Goal: Task Accomplishment & Management: Manage account settings

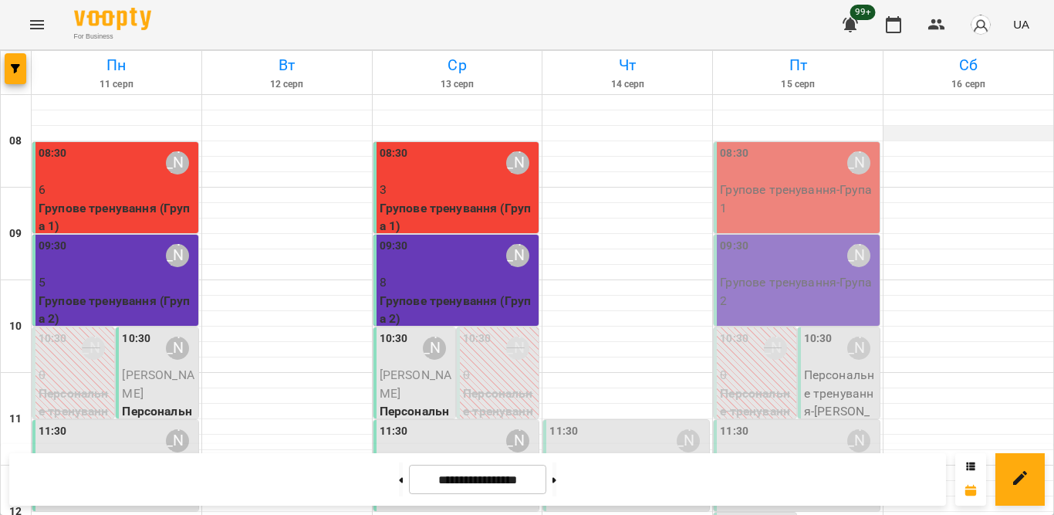
scroll to position [8, 0]
click at [786, 172] on div "08:30 Тетяна Орешко-Кушнір" at bounding box center [798, 162] width 157 height 35
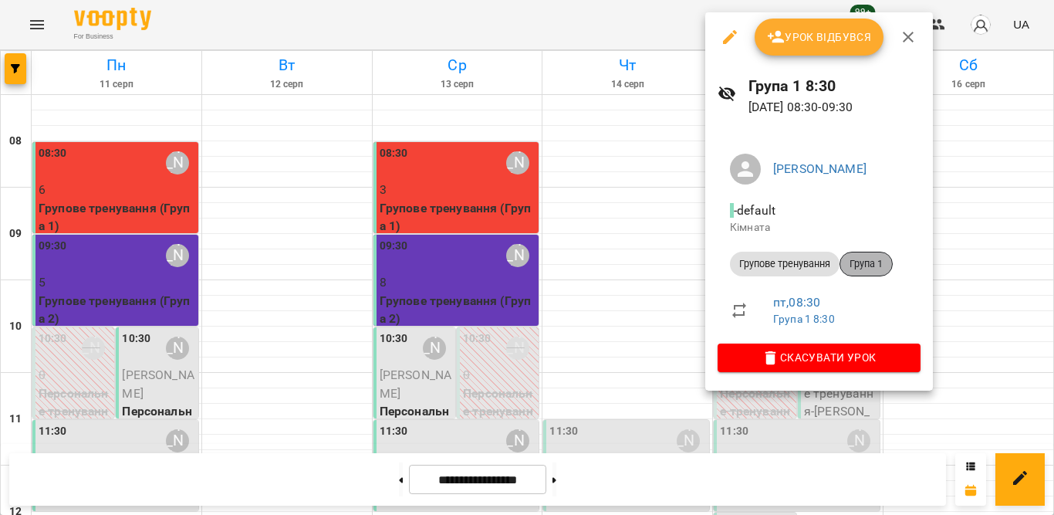
click at [872, 259] on span "Група 1" at bounding box center [866, 264] width 52 height 14
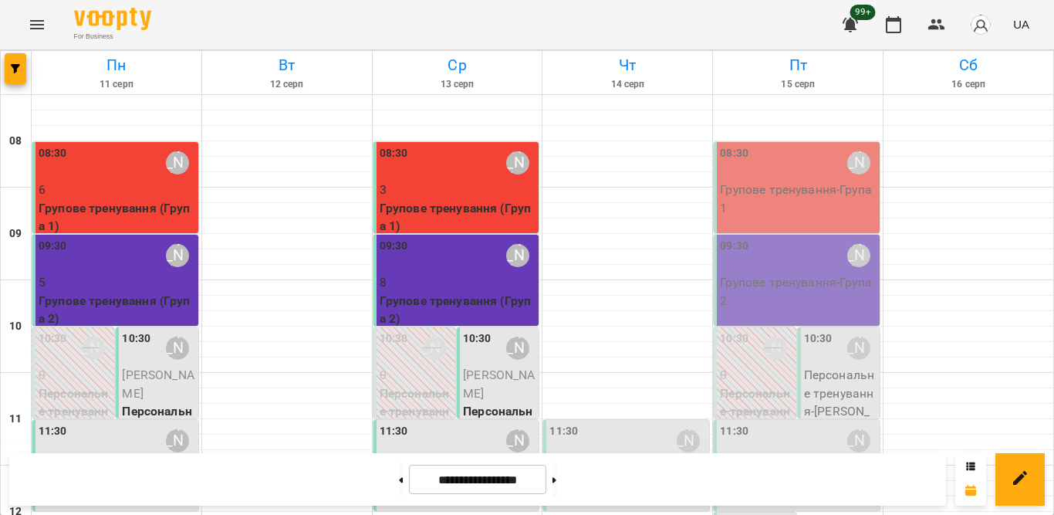
click at [472, 160] on div "08:30 Тетяна Орешко-Кушнір" at bounding box center [458, 162] width 157 height 35
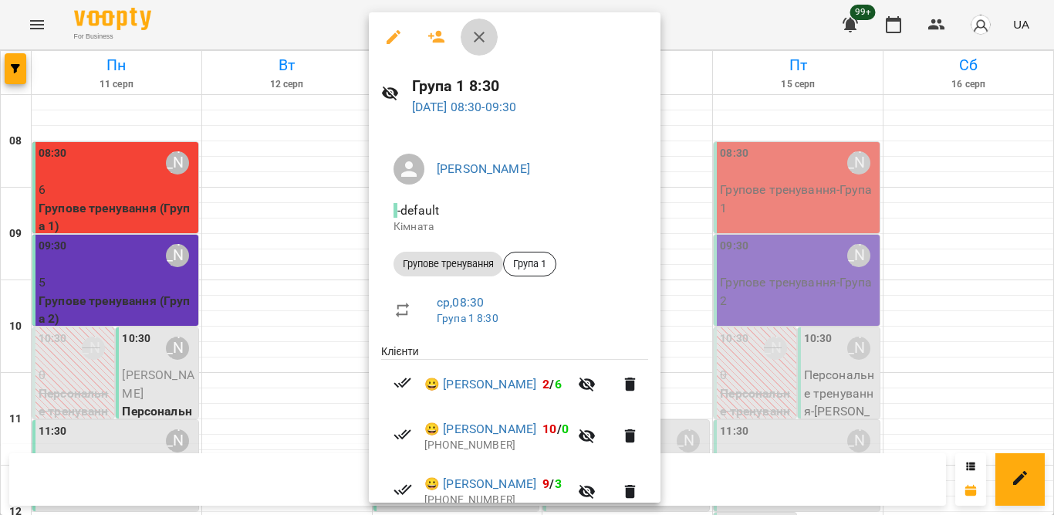
click at [472, 32] on icon "button" at bounding box center [479, 37] width 19 height 19
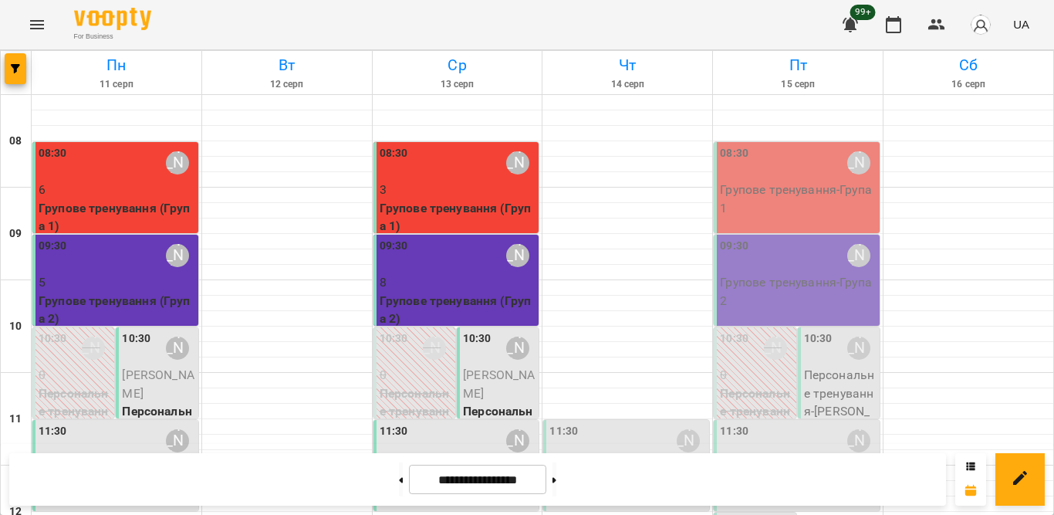
click at [772, 184] on p "Групове тренування - Група 1" at bounding box center [798, 199] width 157 height 36
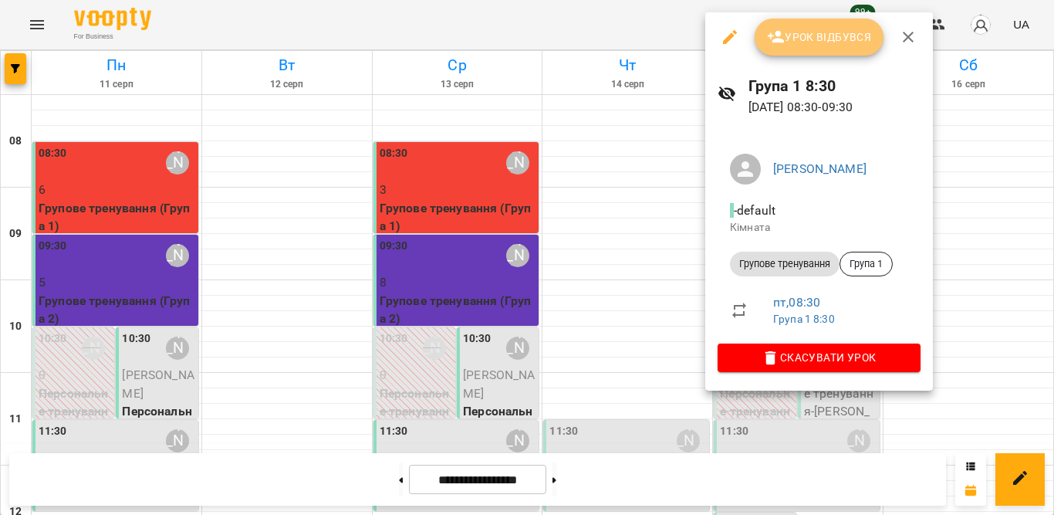
click at [829, 35] on span "Урок відбувся" at bounding box center [819, 37] width 105 height 19
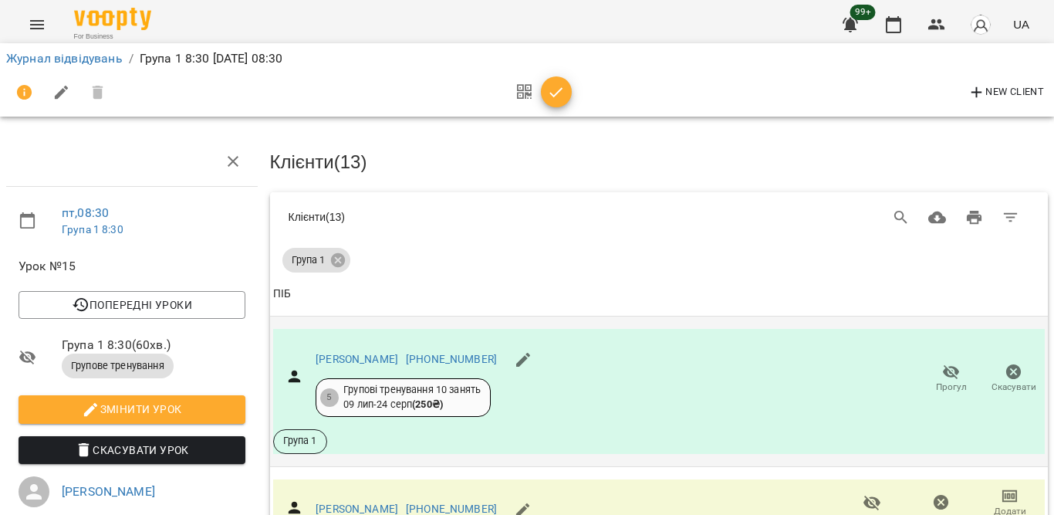
click at [934, 353] on div "Батейко Алла +380975660039 5 Групові тренування 10 занять 09 лип - 24 серп ( 25…" at bounding box center [659, 391] width 772 height 125
click at [943, 370] on icon "button" at bounding box center [951, 371] width 17 height 15
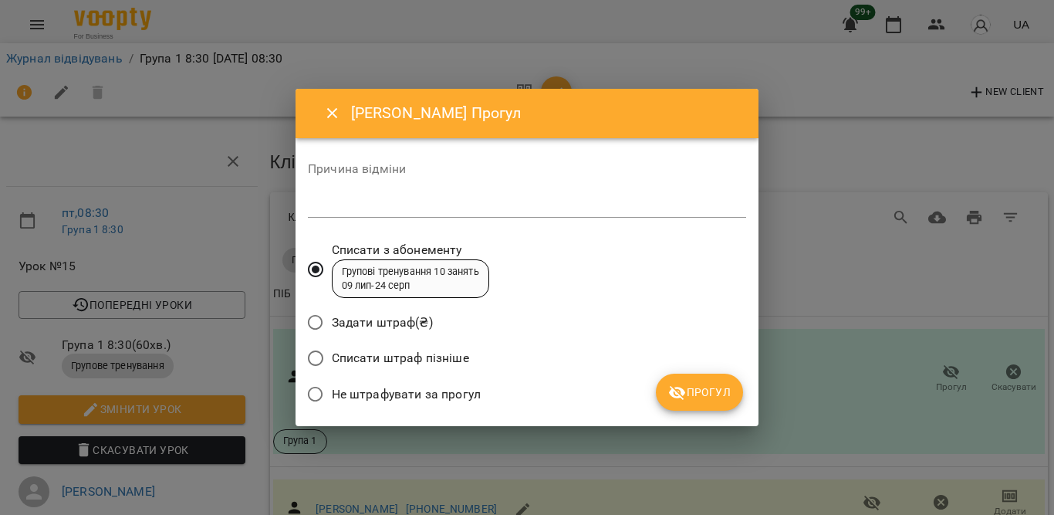
click at [384, 388] on span "Не штрафувати за прогул" at bounding box center [406, 394] width 149 height 19
click at [701, 394] on span "Прогул" at bounding box center [699, 392] width 63 height 19
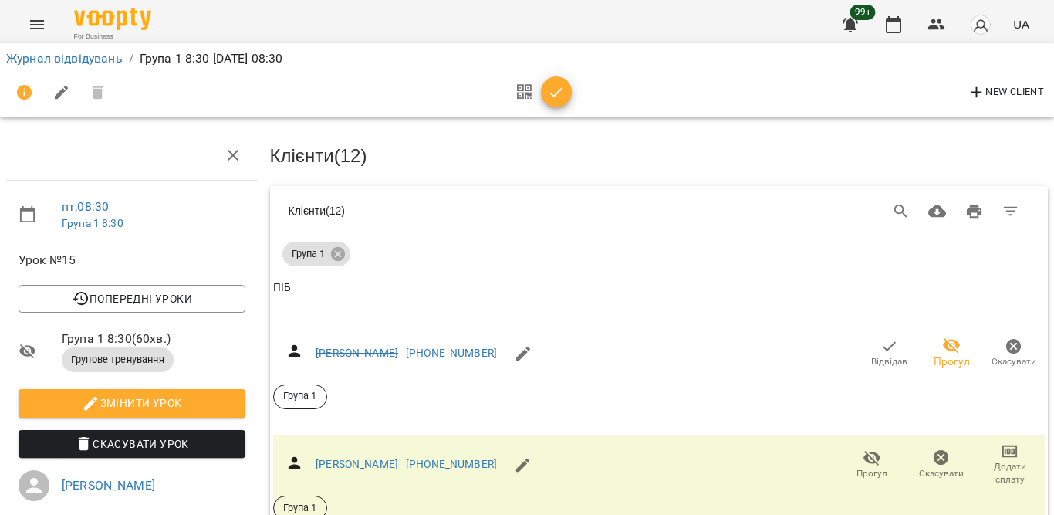
scroll to position [669, 0]
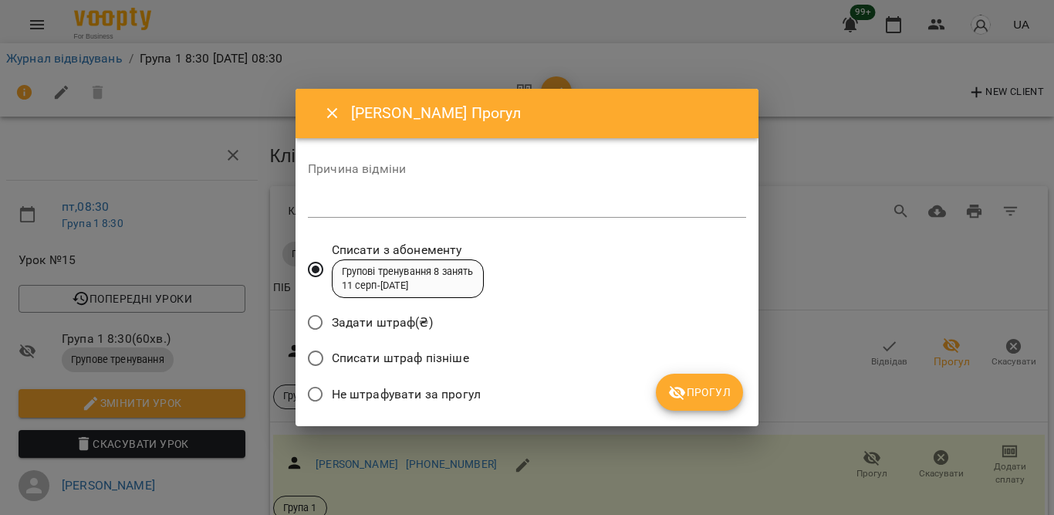
click at [396, 396] on span "Не штрафувати за прогул" at bounding box center [406, 394] width 149 height 19
click at [695, 387] on span "Прогул" at bounding box center [699, 392] width 63 height 19
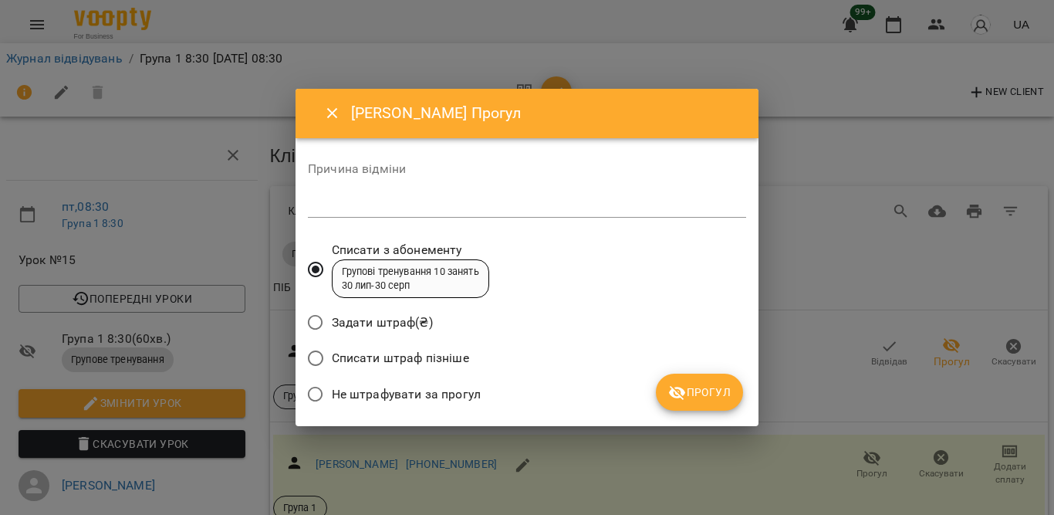
click at [384, 387] on span "Не штрафувати за прогул" at bounding box center [406, 394] width 149 height 19
click at [675, 397] on icon "submit" at bounding box center [677, 393] width 17 height 15
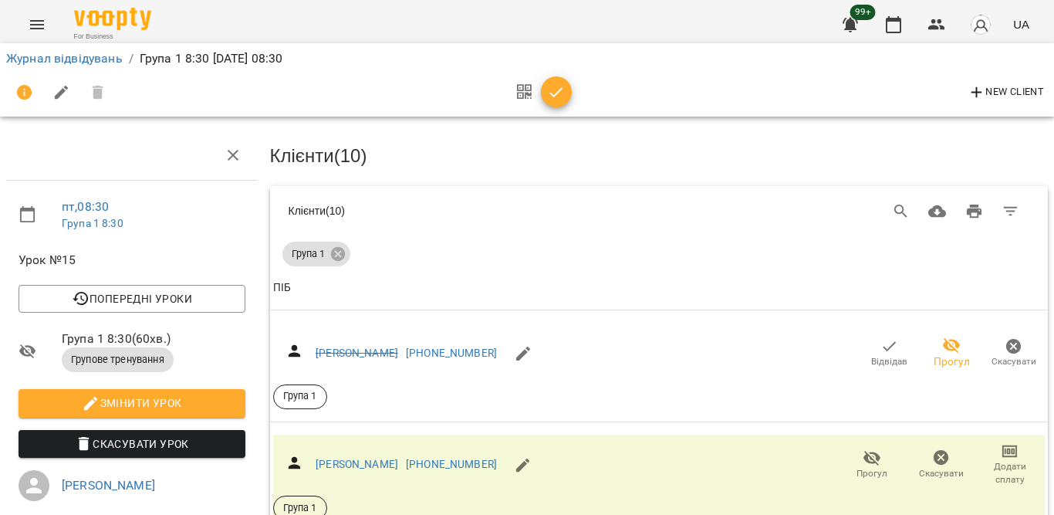
scroll to position [933, 0]
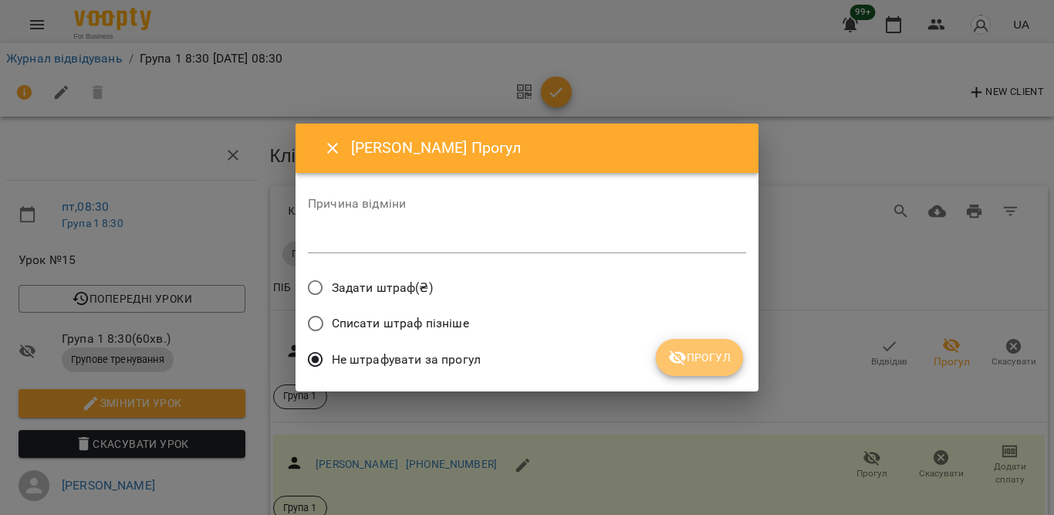
click at [676, 360] on icon "submit" at bounding box center [677, 357] width 19 height 19
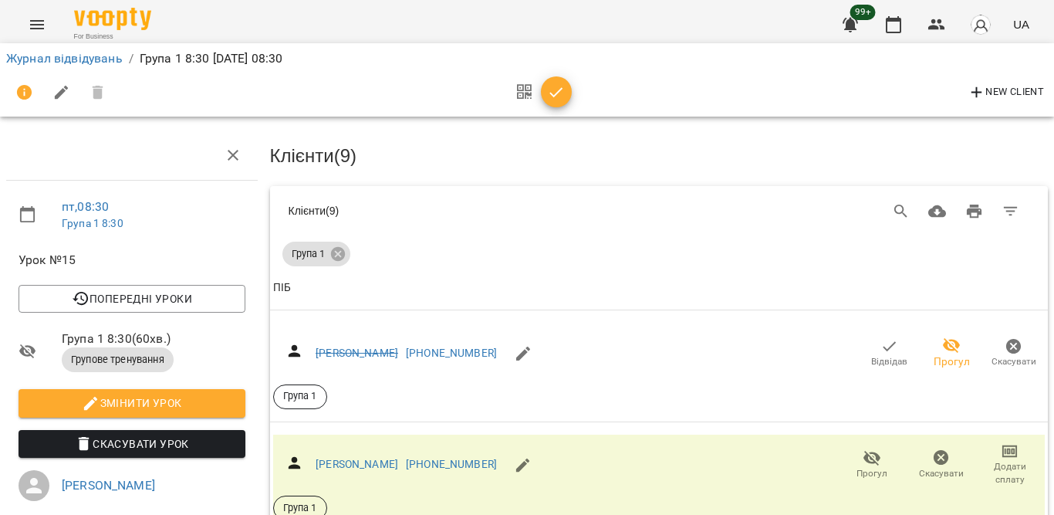
scroll to position [1202, 0]
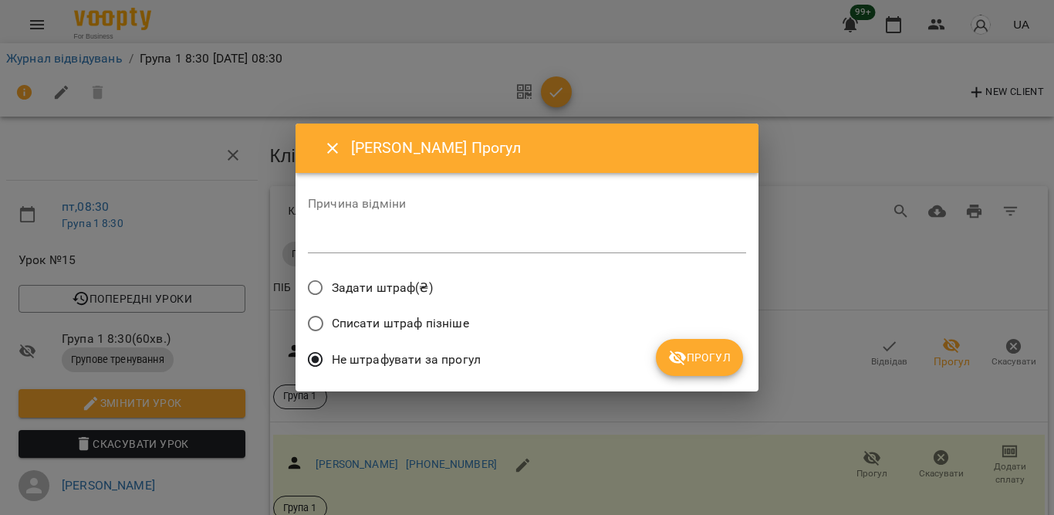
click at [684, 368] on button "Прогул" at bounding box center [699, 357] width 87 height 37
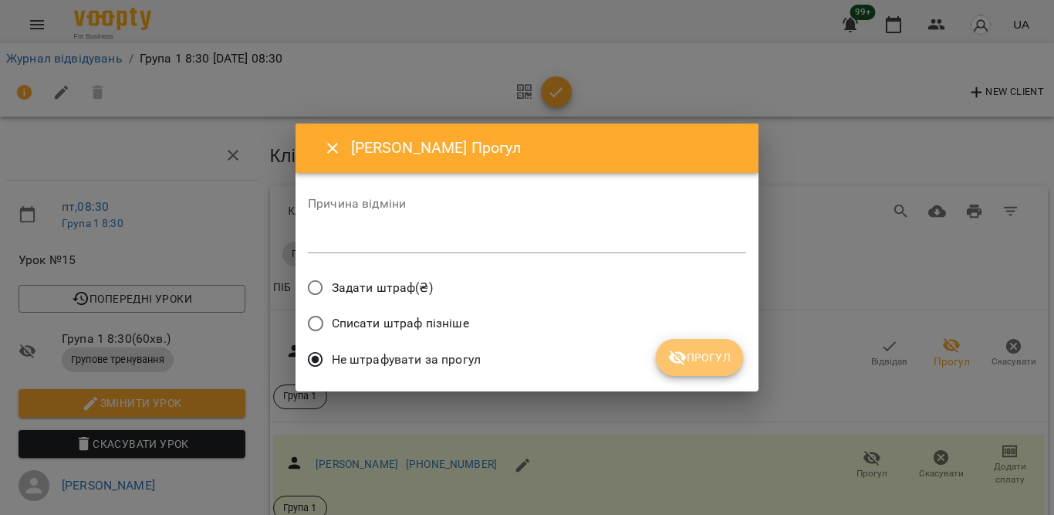
click at [688, 353] on span "Прогул" at bounding box center [699, 357] width 63 height 19
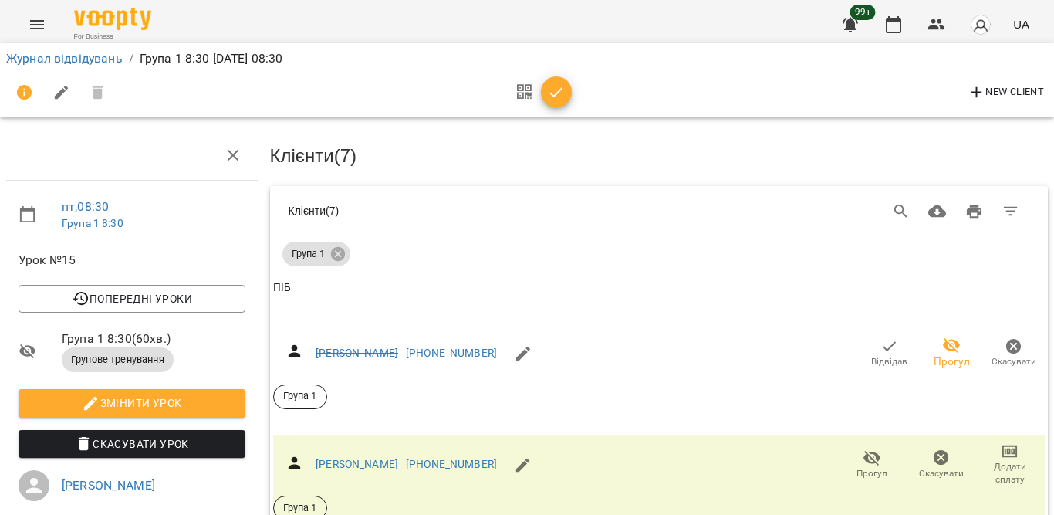
scroll to position [1415, 0]
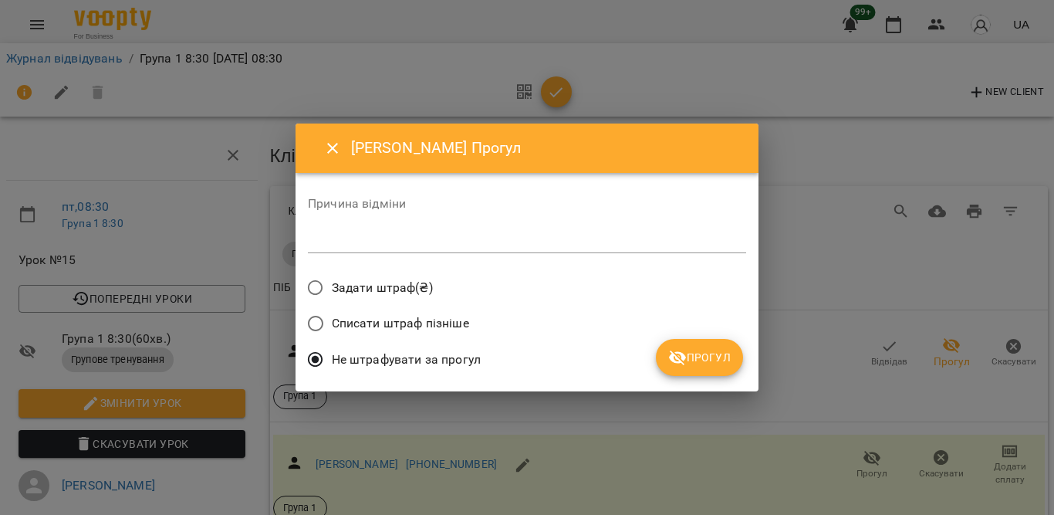
click at [701, 357] on span "Прогул" at bounding box center [699, 357] width 63 height 19
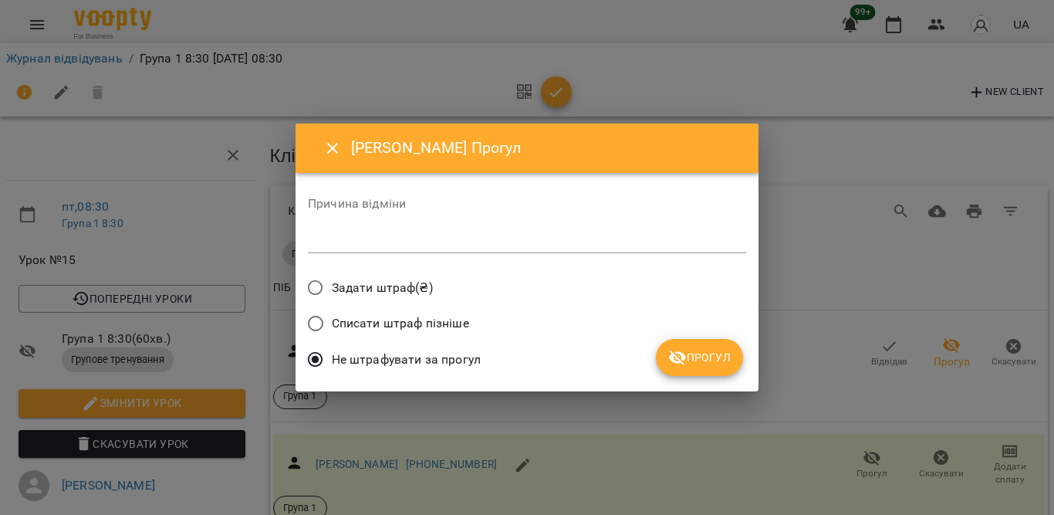
click at [698, 357] on span "Прогул" at bounding box center [699, 357] width 63 height 19
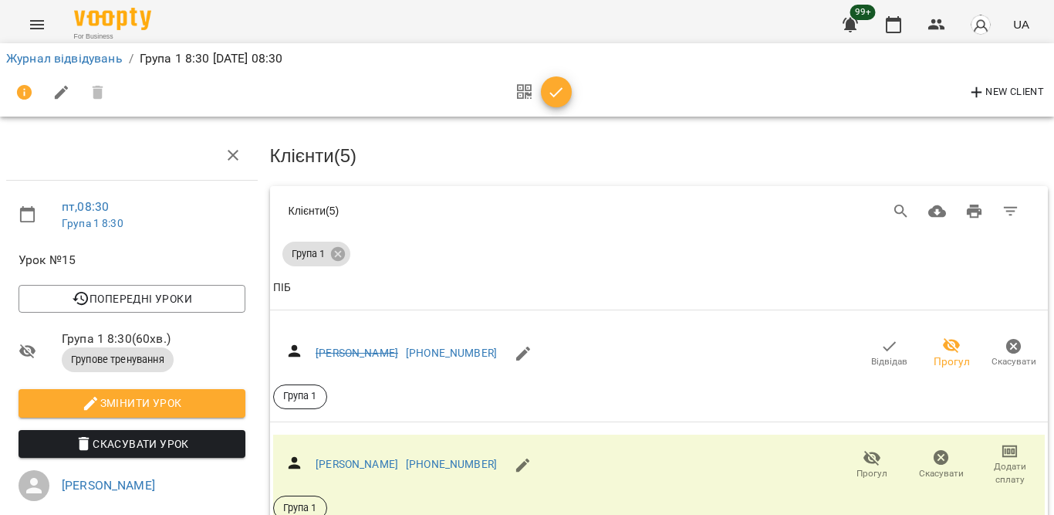
scroll to position [1432, 0]
click at [563, 93] on icon "button" at bounding box center [556, 92] width 19 height 19
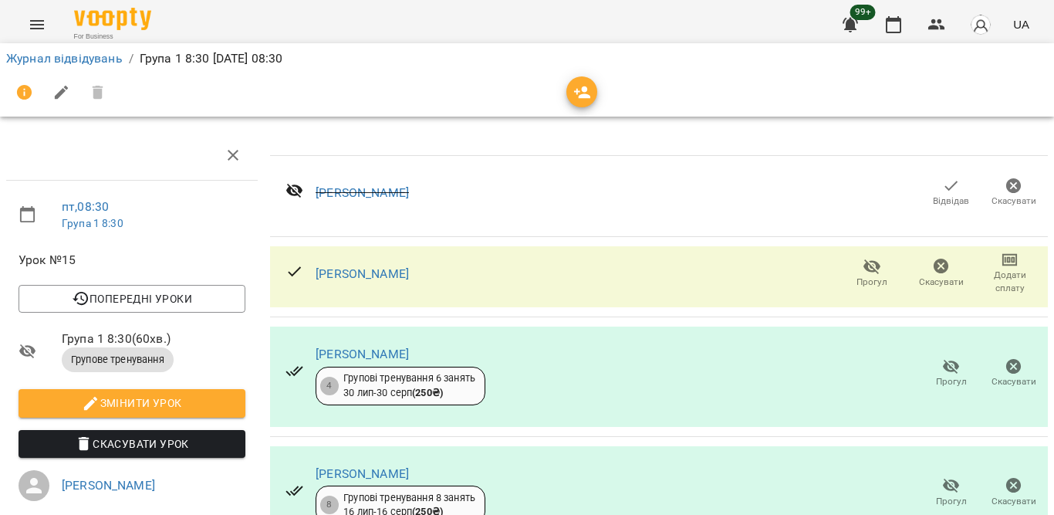
scroll to position [877, 0]
click at [894, 12] on button "button" at bounding box center [893, 24] width 37 height 37
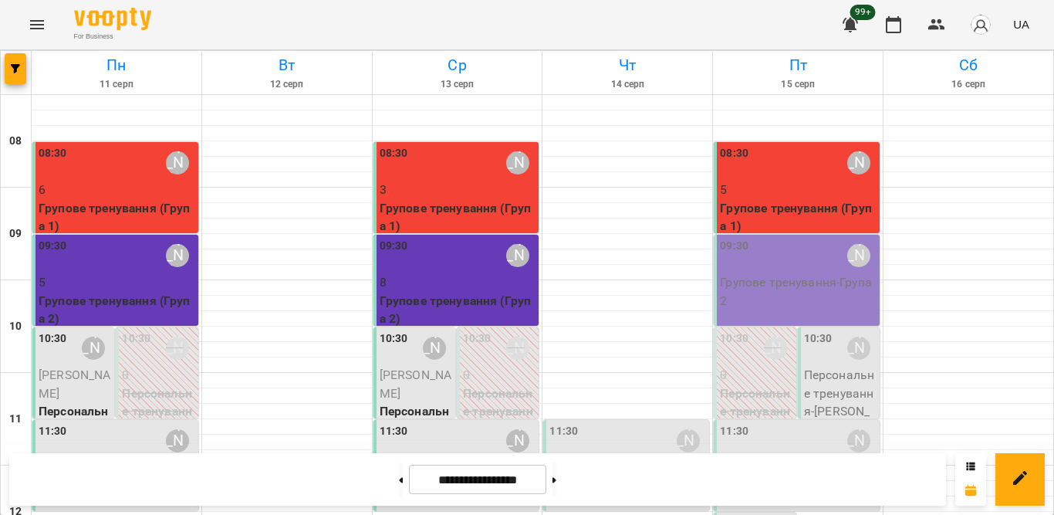
click at [749, 159] on div "08:30 Тетяна Орешко-Кушнір" at bounding box center [798, 162] width 157 height 35
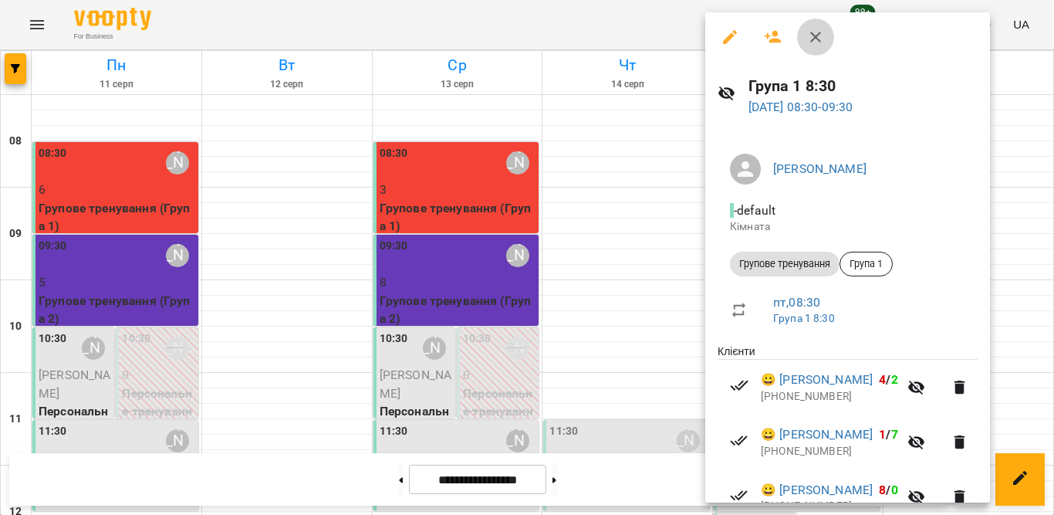
click at [807, 35] on icon "button" at bounding box center [815, 37] width 19 height 19
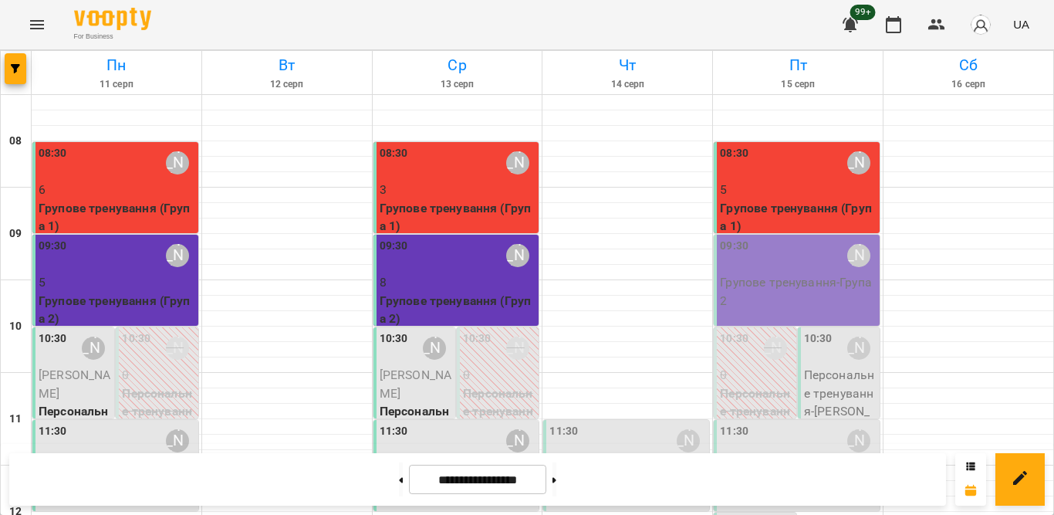
click at [800, 171] on div "08:30 Тетяна Орешко-Кушнір" at bounding box center [798, 162] width 157 height 35
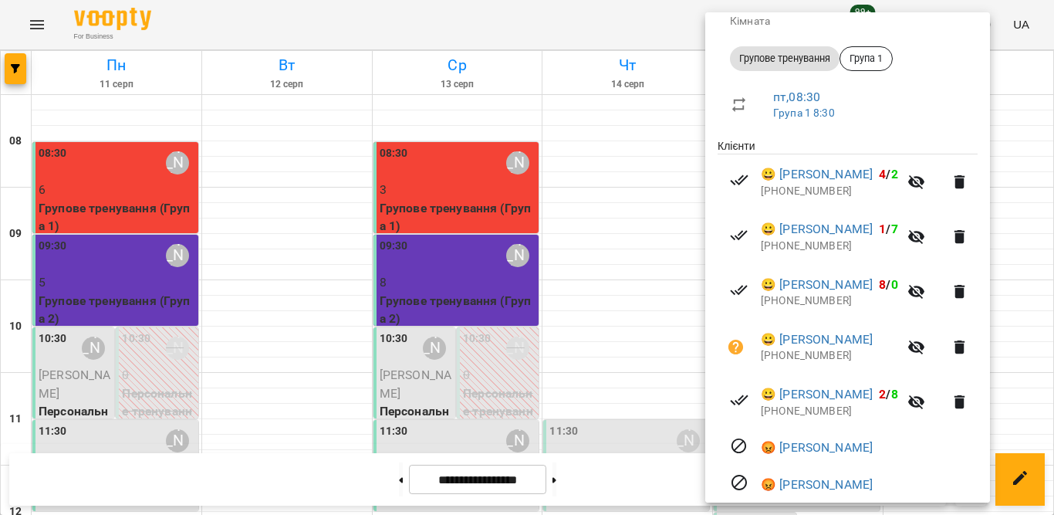
scroll to position [211, 0]
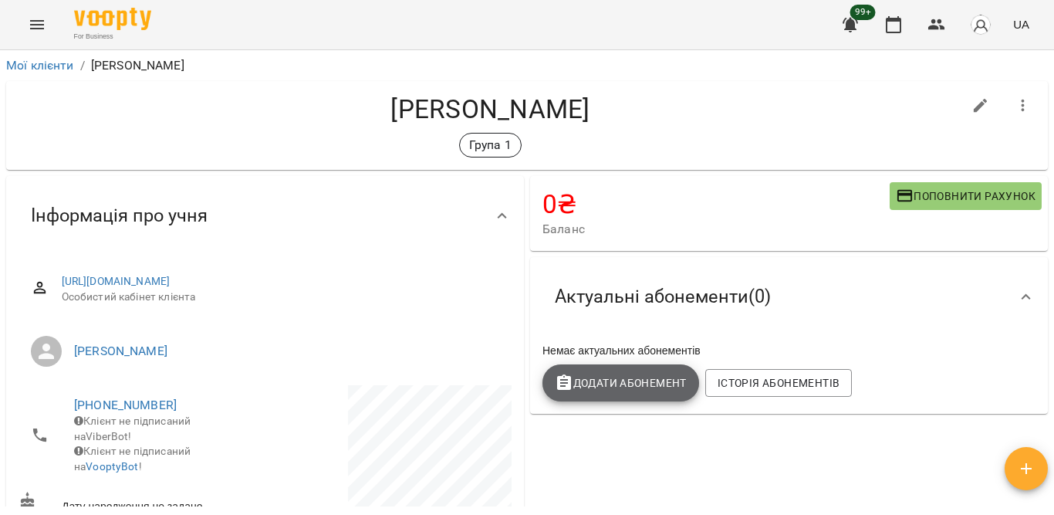
click at [605, 382] on span "Додати Абонемент" at bounding box center [621, 383] width 132 height 19
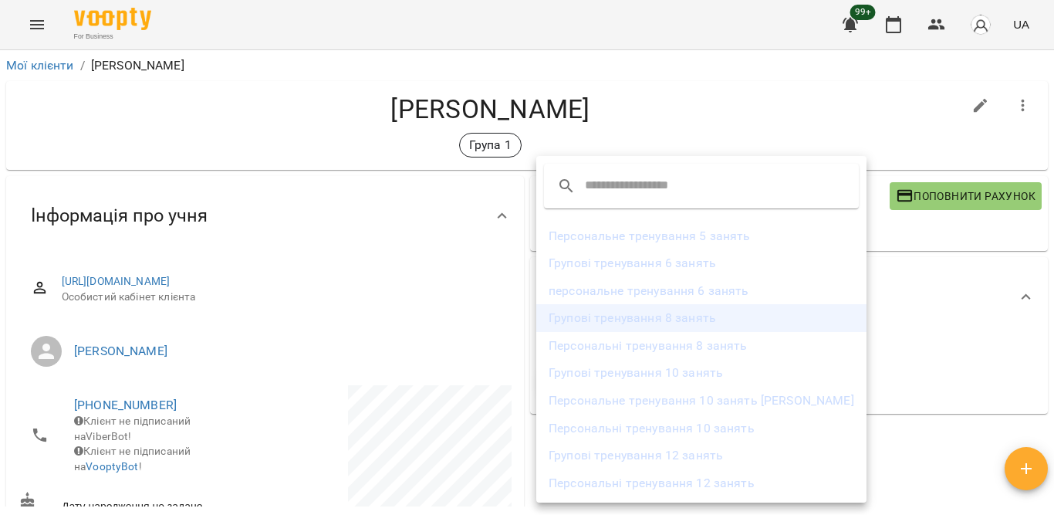
click at [610, 316] on li "Групові тренування 8 занять" at bounding box center [701, 318] width 330 height 28
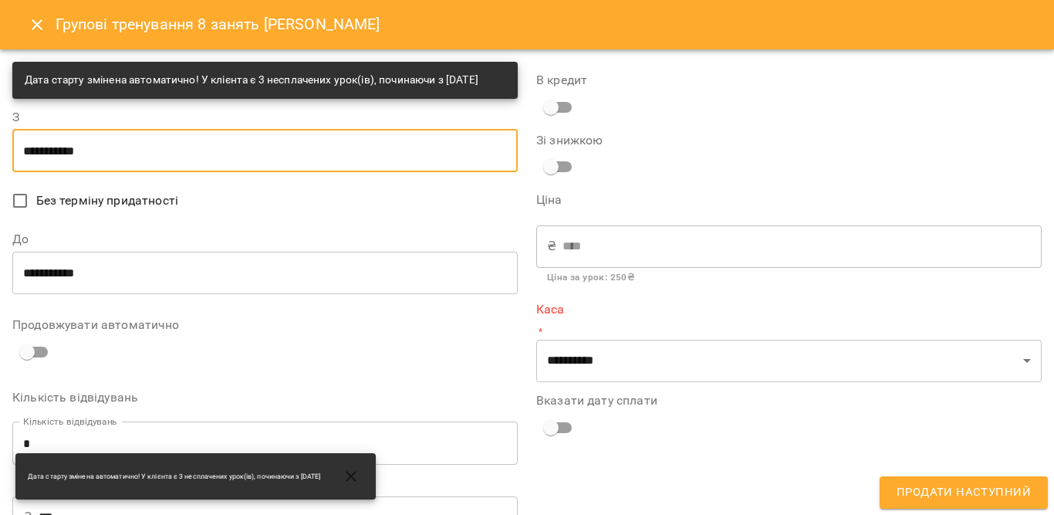
click at [175, 172] on input "**********" at bounding box center [264, 150] width 505 height 43
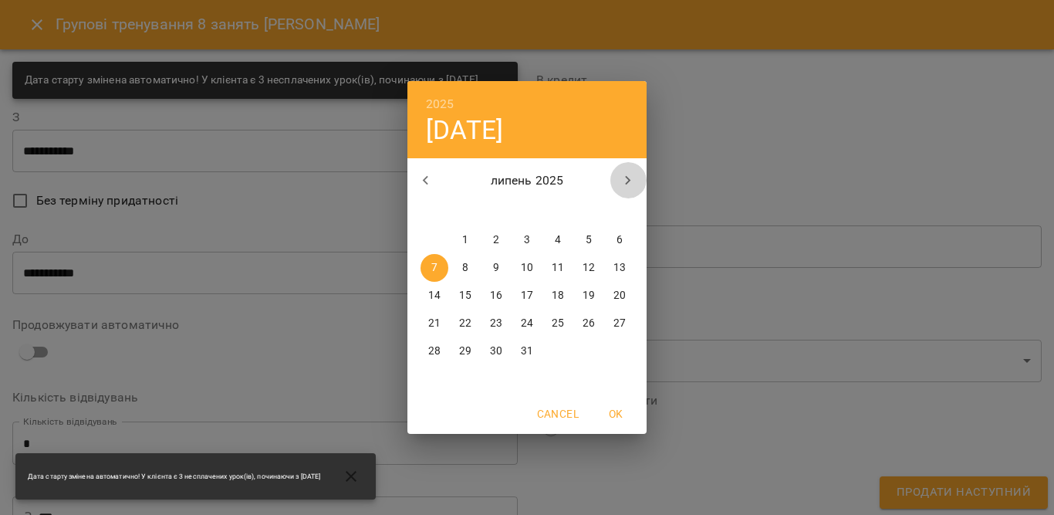
click at [622, 181] on icon "button" at bounding box center [628, 180] width 19 height 19
click at [528, 298] on p "14" at bounding box center [527, 295] width 12 height 15
type input "**********"
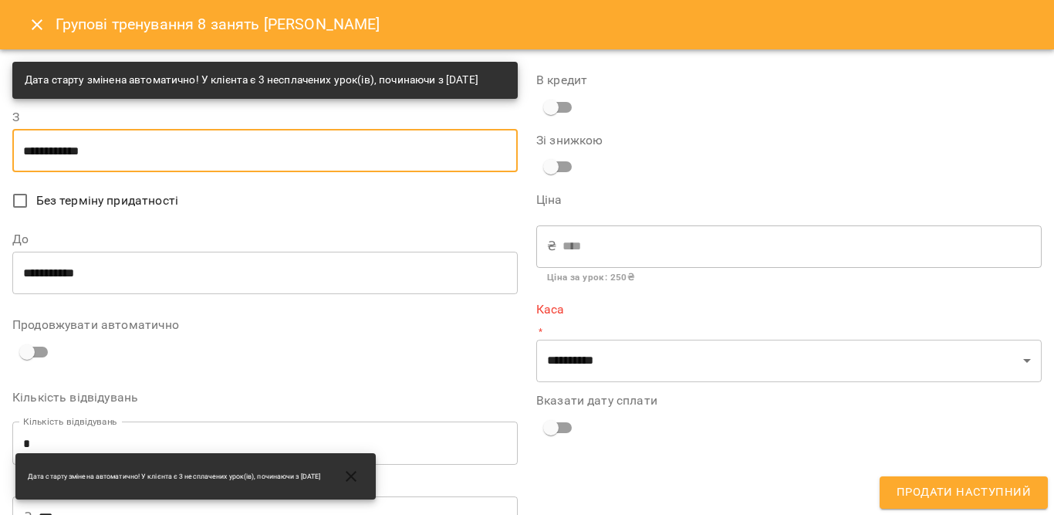
click at [77, 285] on input "**********" at bounding box center [264, 272] width 505 height 43
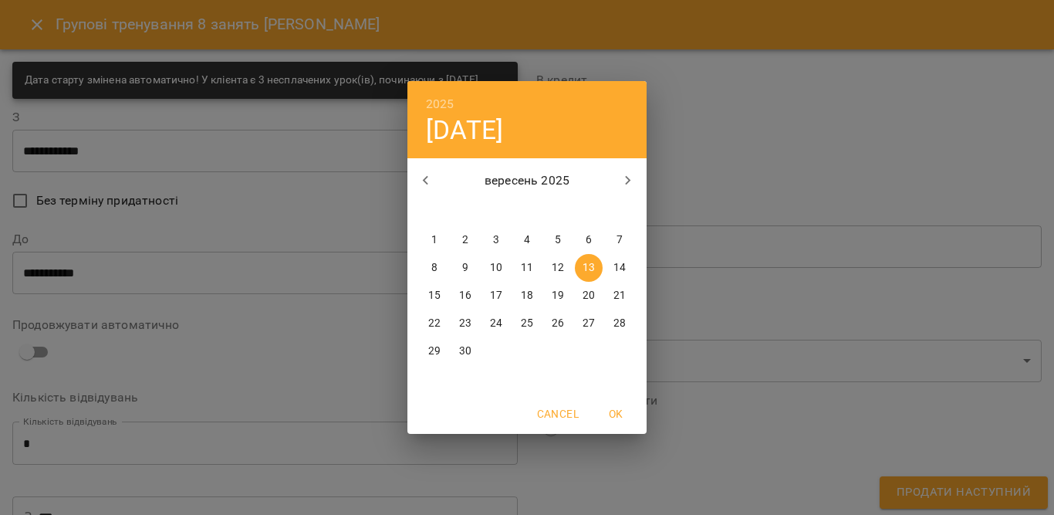
click at [613, 259] on button "14" at bounding box center [620, 268] width 28 height 28
type input "**********"
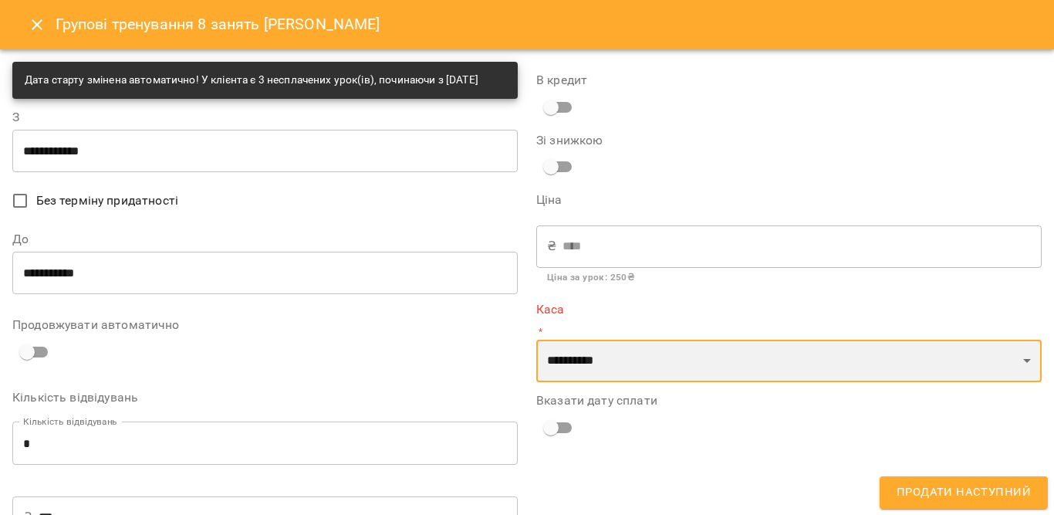
click at [573, 355] on select "**********" at bounding box center [788, 361] width 505 height 43
select select "****"
click at [536, 340] on select "**********" at bounding box center [788, 361] width 505 height 43
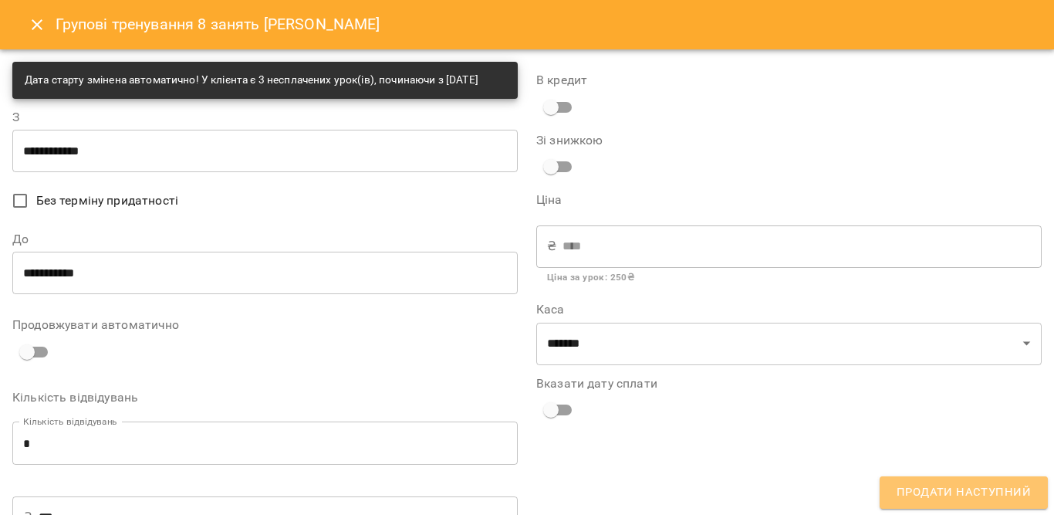
click at [934, 492] on span "Продати наступний" at bounding box center [964, 492] width 134 height 20
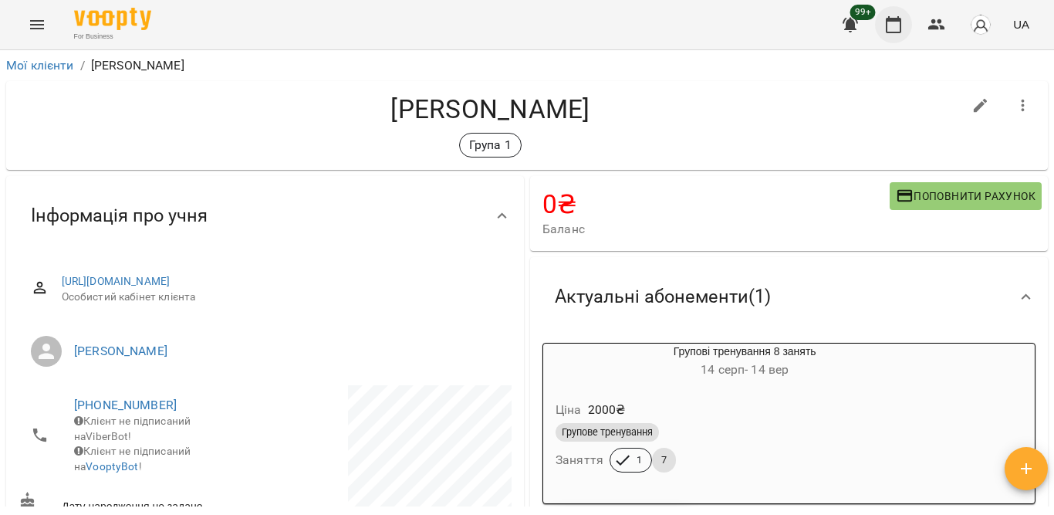
click at [892, 23] on icon "button" at bounding box center [893, 24] width 19 height 19
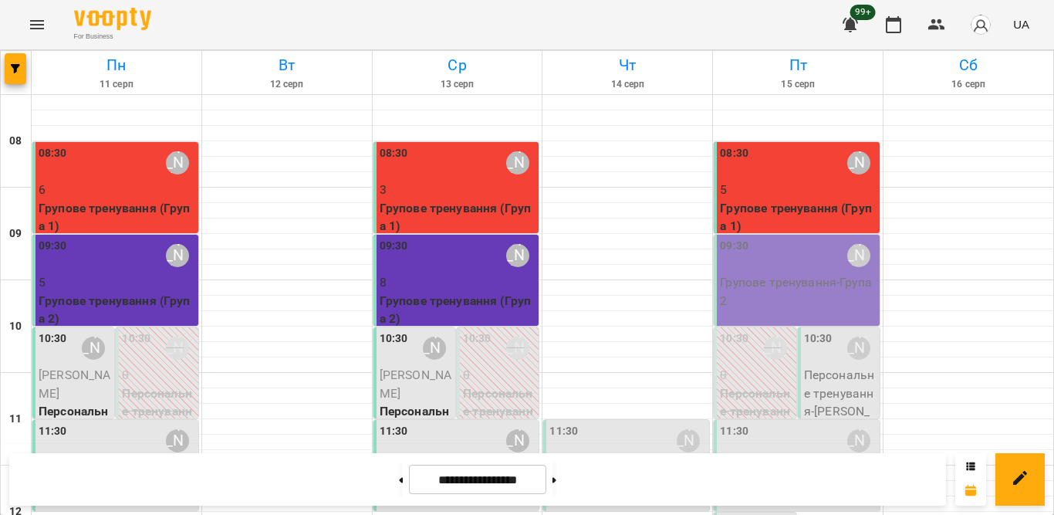
click at [432, 279] on p "8" at bounding box center [458, 282] width 157 height 19
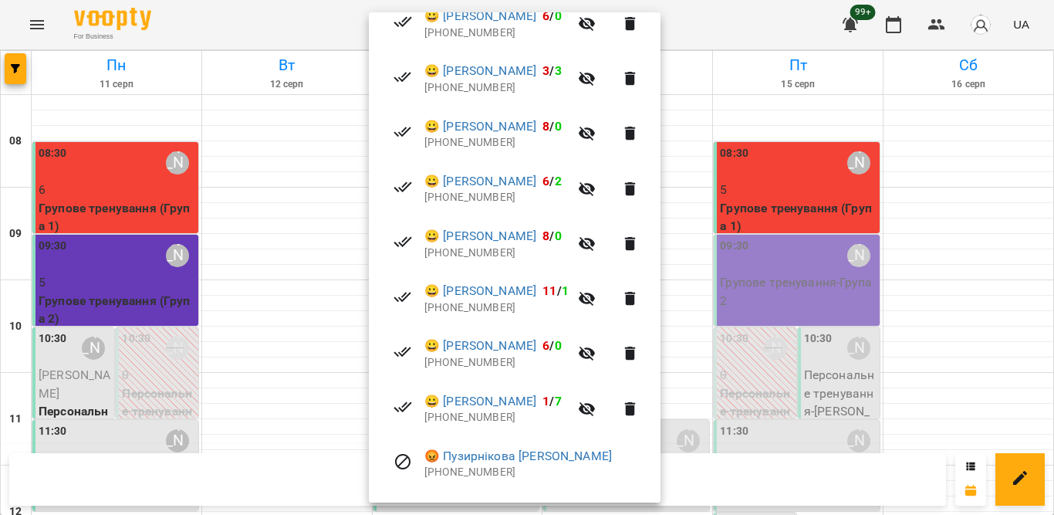
scroll to position [386, 0]
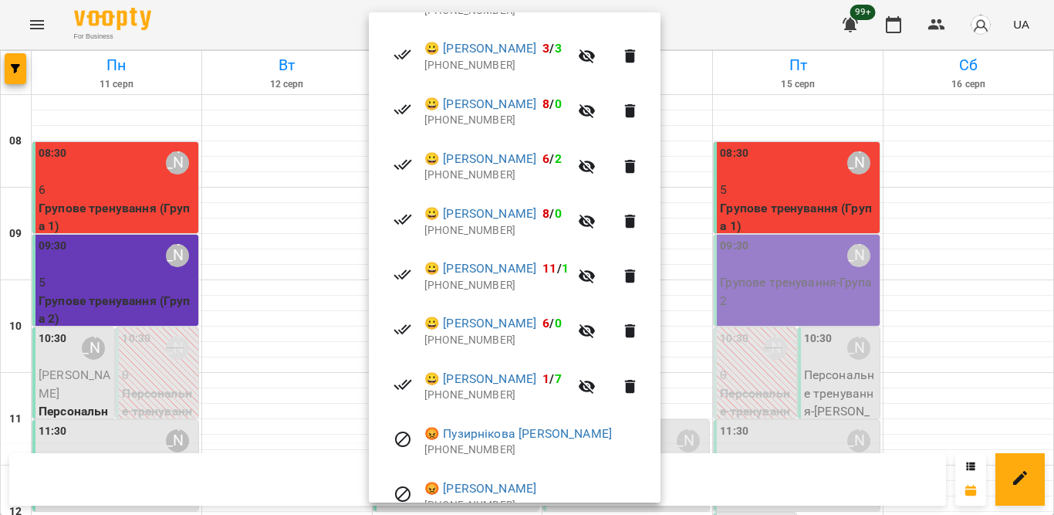
click at [251, 221] on div at bounding box center [527, 257] width 1054 height 515
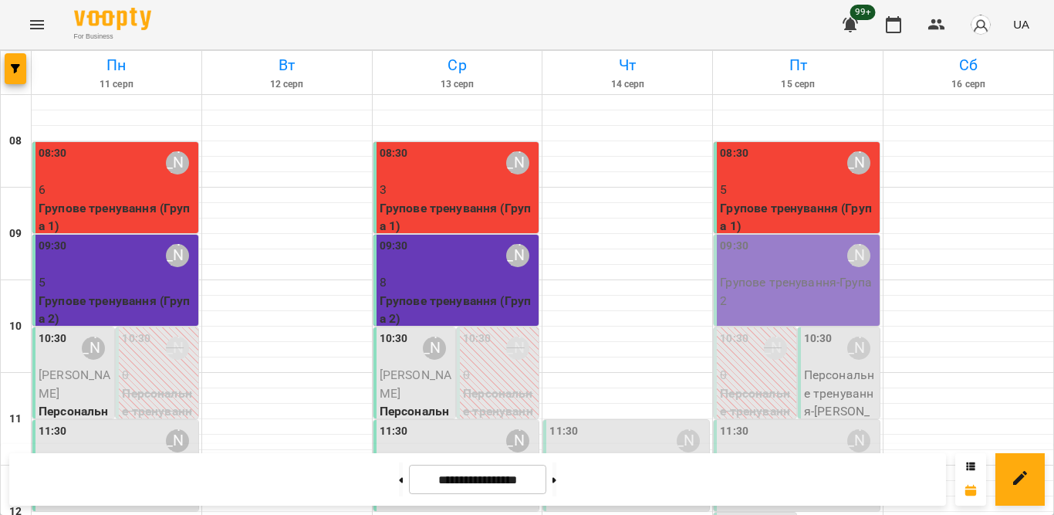
click at [28, 34] on button "Menu" at bounding box center [37, 24] width 37 height 37
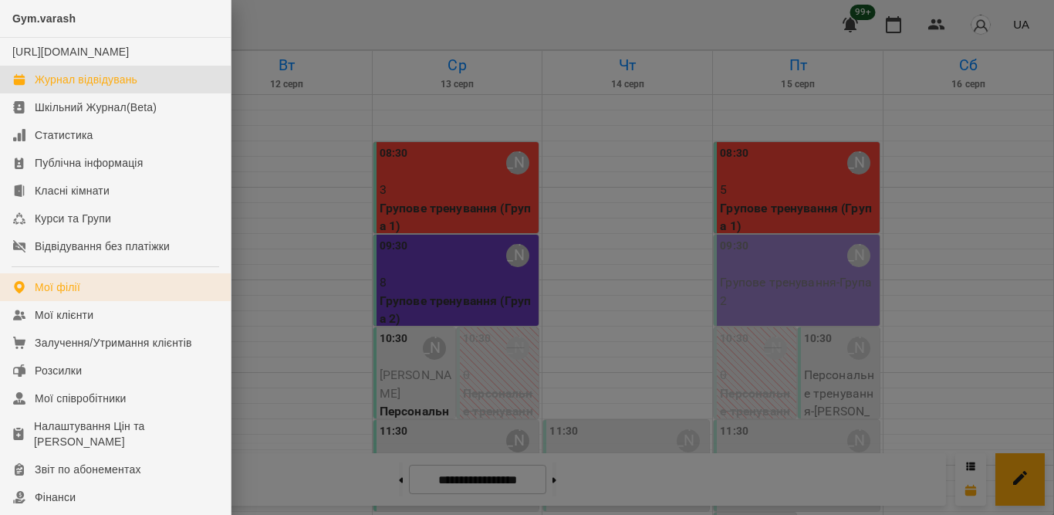
click at [66, 295] on div "Мої філії" at bounding box center [58, 286] width 46 height 15
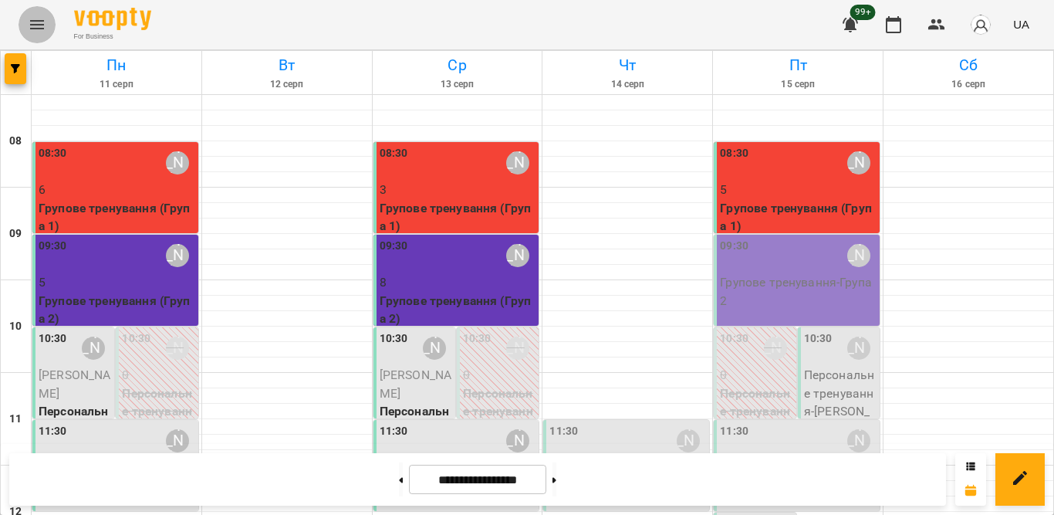
click at [48, 26] on button "Menu" at bounding box center [37, 24] width 37 height 37
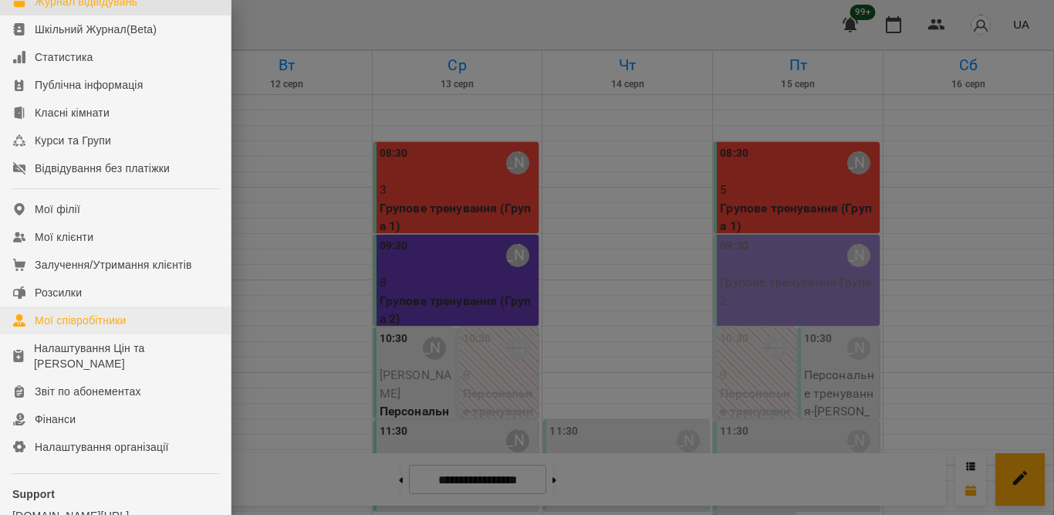
scroll to position [77, 0]
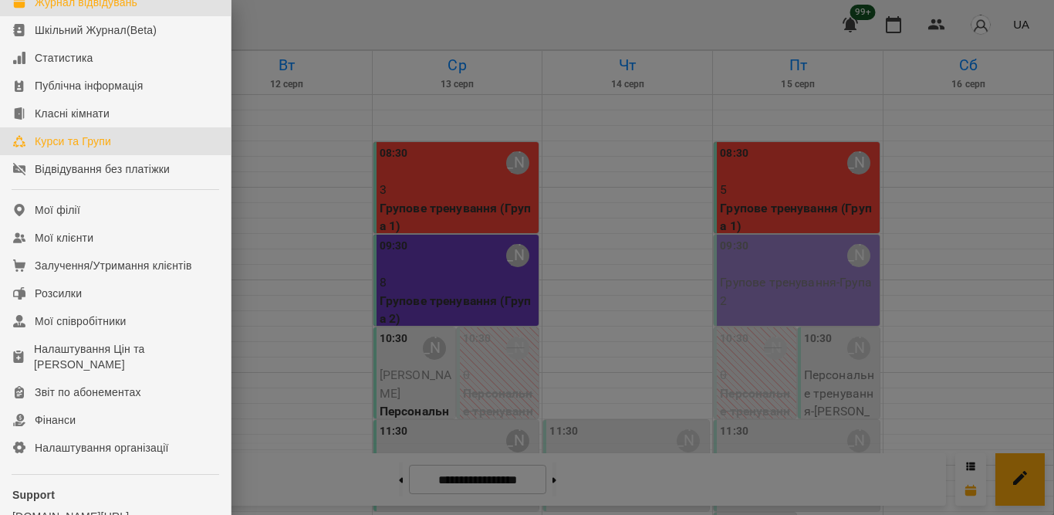
click at [78, 149] on div "Курси та Групи" at bounding box center [73, 141] width 76 height 15
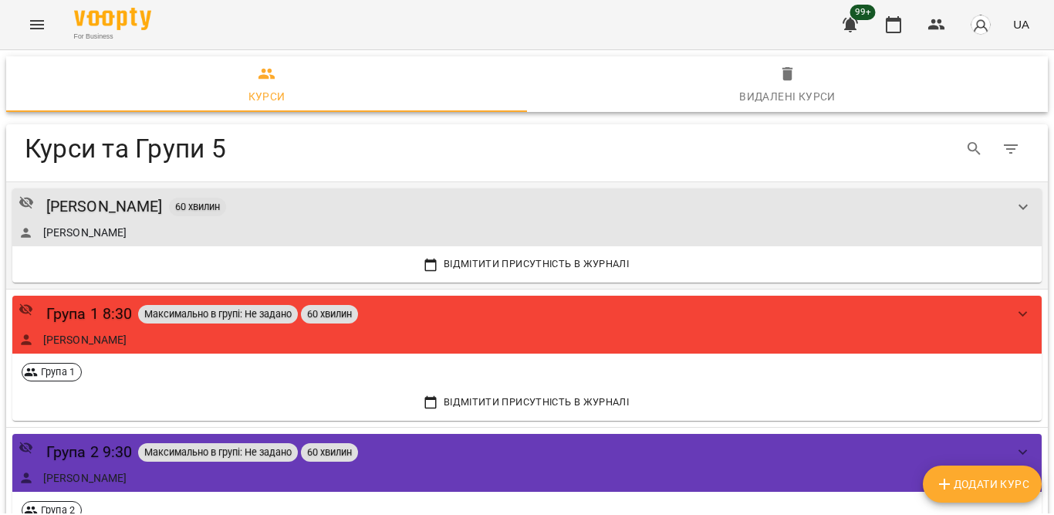
click at [442, 230] on div "[PERSON_NAME]" at bounding box center [512, 232] width 986 height 15
click at [1014, 205] on icon "show more" at bounding box center [1023, 207] width 19 height 19
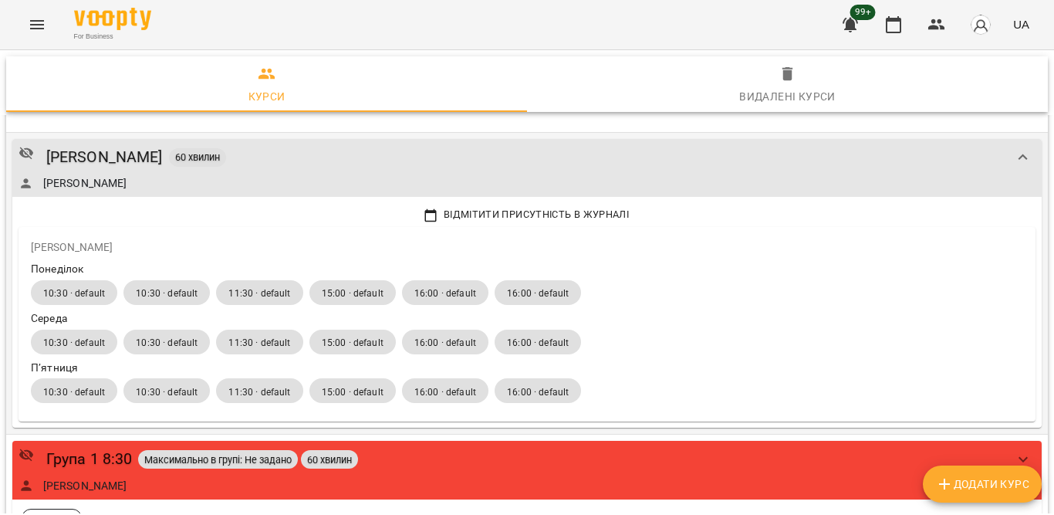
scroll to position [77, 0]
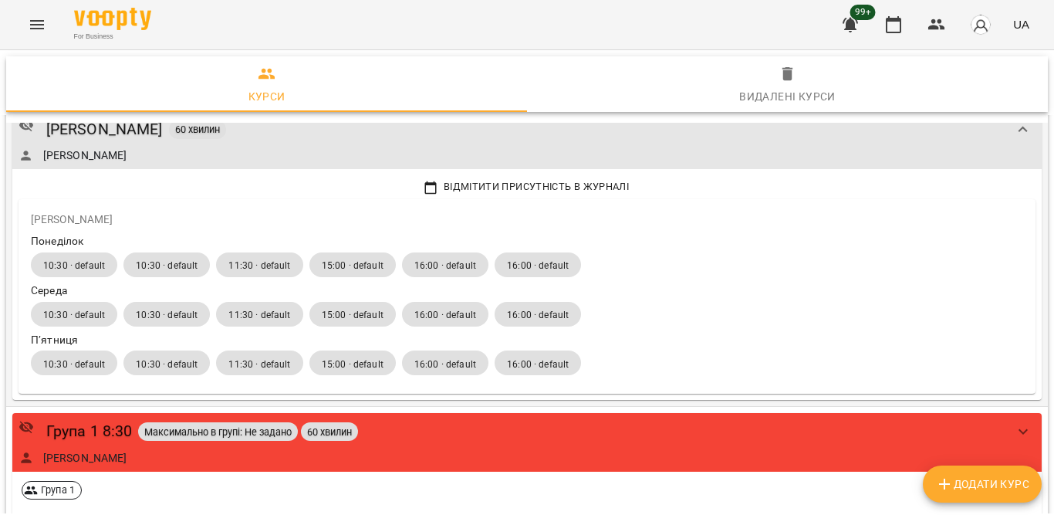
click at [748, 262] on div "10:30 · default 10:30 · default 11:30 · default 15:00 · default 16:00 · default…" at bounding box center [527, 264] width 992 height 25
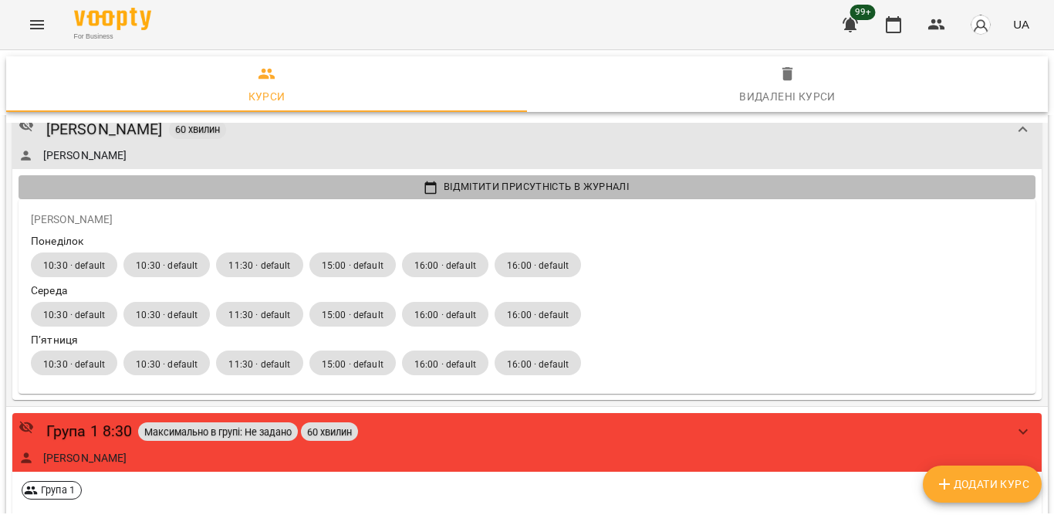
click at [743, 188] on span "Відмітити присутність в Журналі" at bounding box center [526, 186] width 1009 height 17
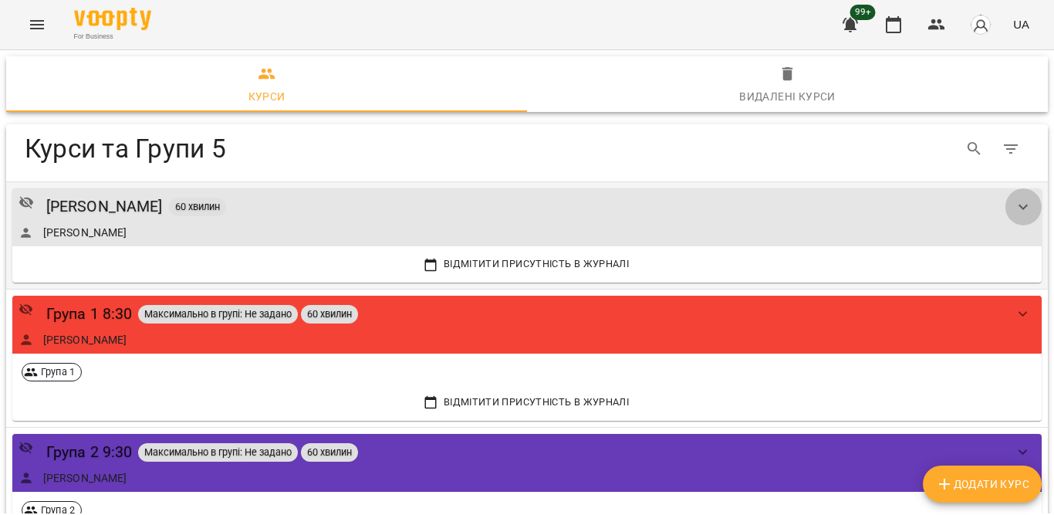
click at [1016, 200] on icon "show more" at bounding box center [1023, 207] width 19 height 19
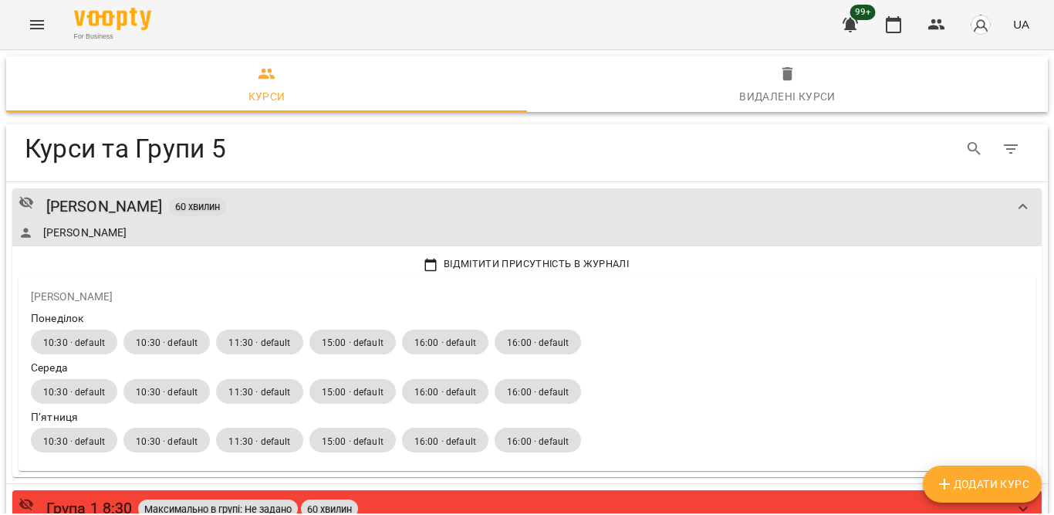
click at [1011, 488] on span "Додати Курс" at bounding box center [982, 484] width 94 height 19
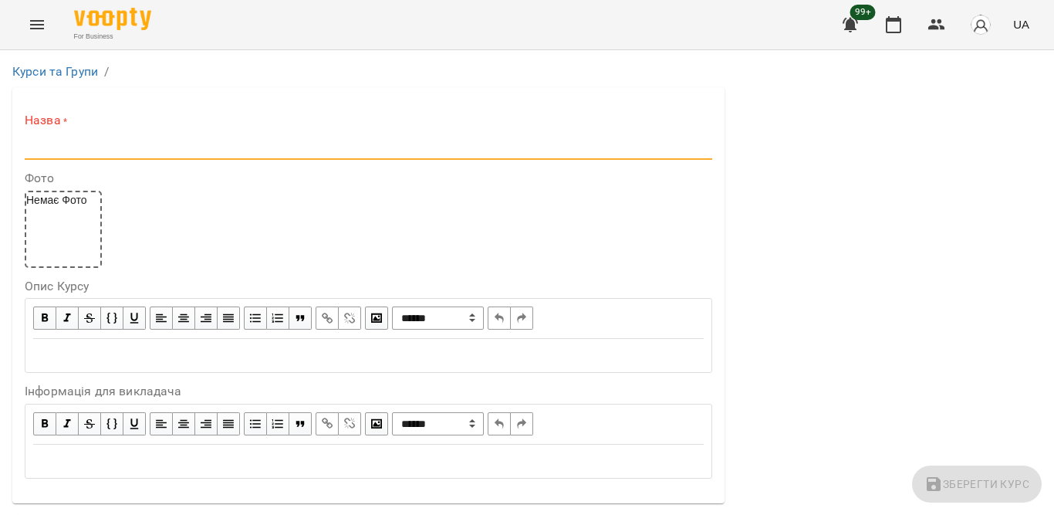
click at [142, 143] on input "text" at bounding box center [369, 147] width 688 height 25
click at [143, 134] on div "Назва *" at bounding box center [369, 136] width 688 height 48
click at [156, 139] on input "text" at bounding box center [369, 147] width 688 height 25
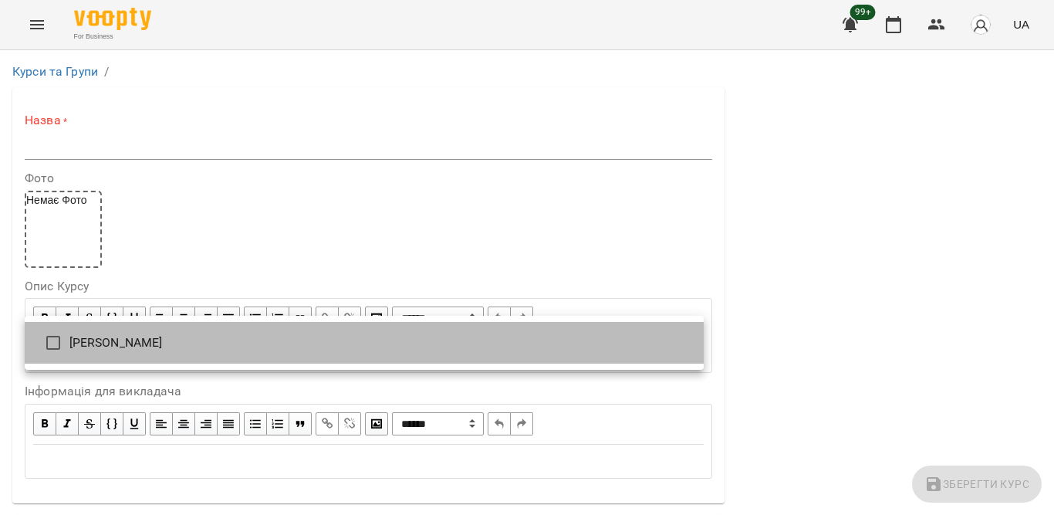
click at [251, 349] on li "[PERSON_NAME]" at bounding box center [364, 343] width 679 height 42
type input "**********"
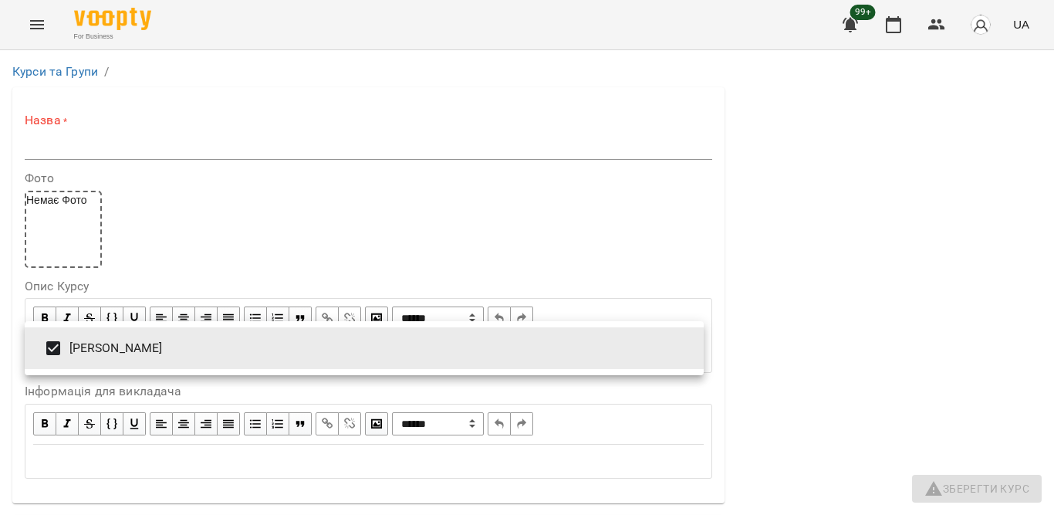
drag, startPoint x: 1030, startPoint y: 205, endPoint x: 1038, endPoint y: 191, distance: 16.6
click at [1030, 203] on div at bounding box center [527, 257] width 1054 height 515
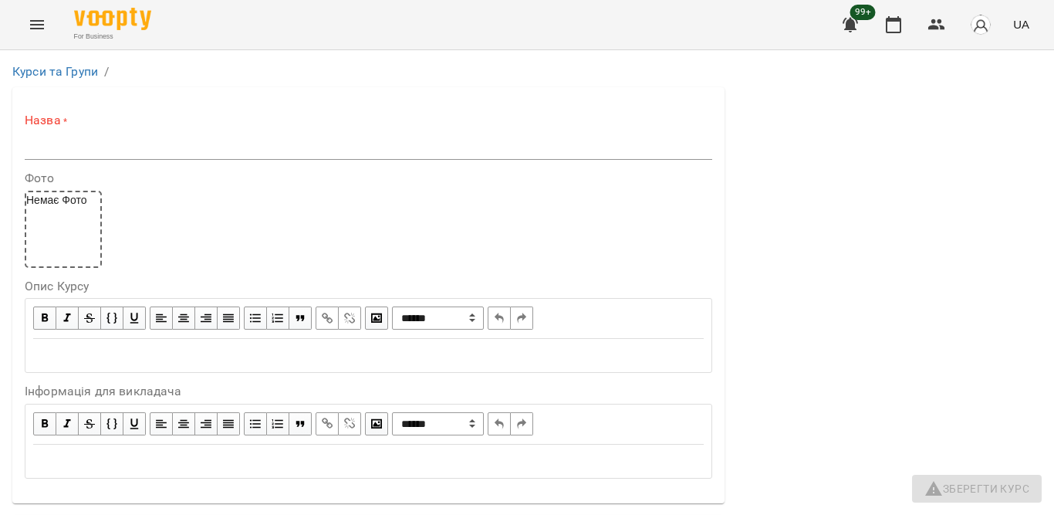
scroll to position [0, 0]
click at [346, 147] on input "text" at bounding box center [369, 147] width 688 height 25
type input "*"
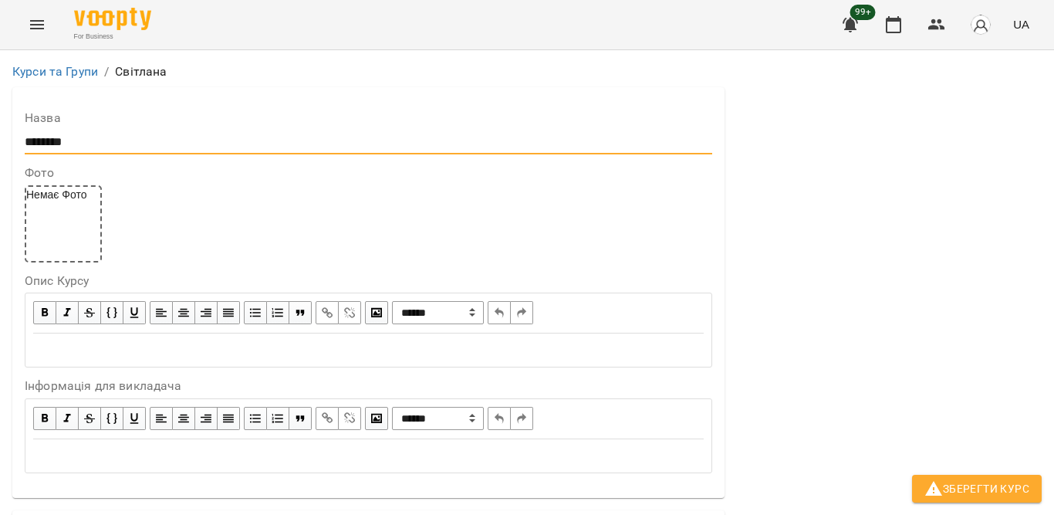
type input "********"
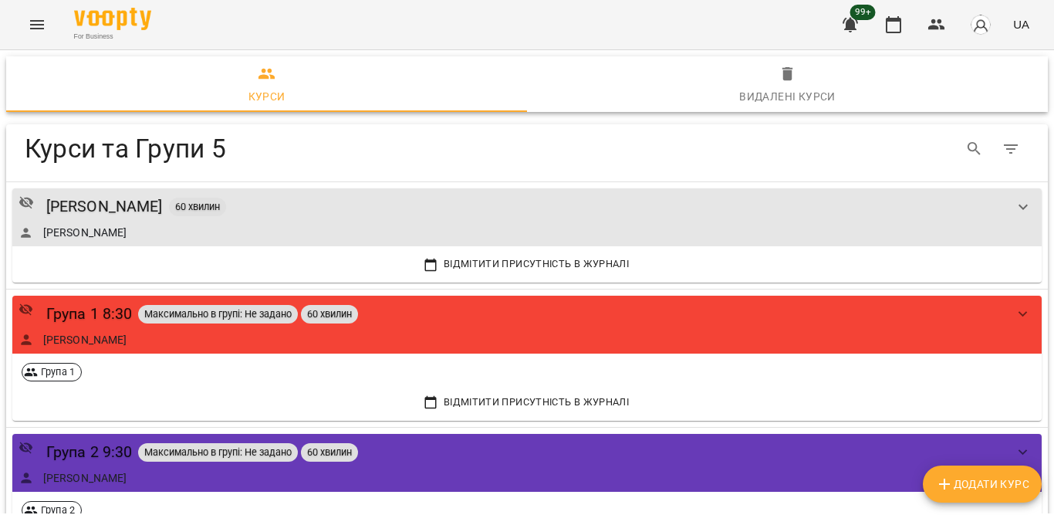
click at [1004, 152] on icon "Table Toolbar" at bounding box center [1011, 148] width 14 height 9
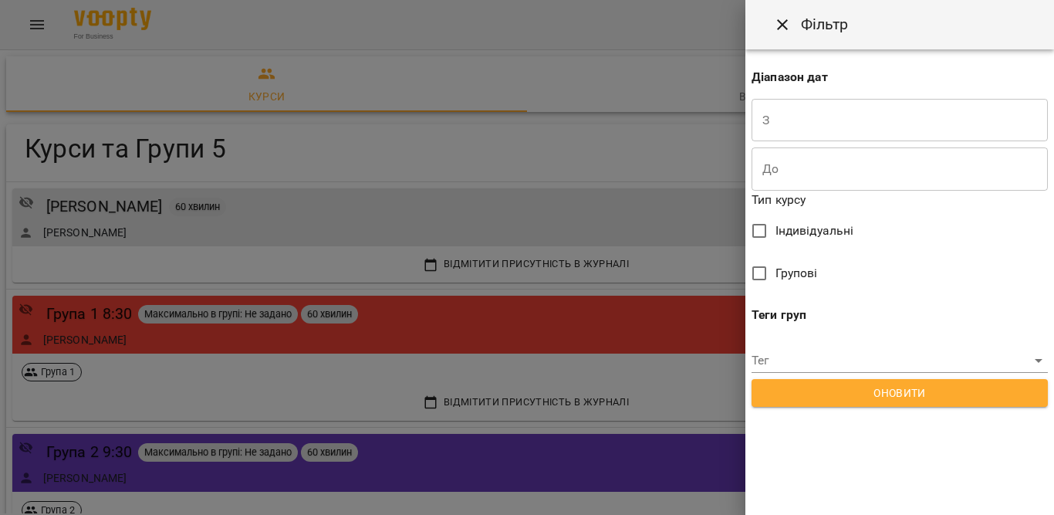
click at [779, 23] on icon "Close" at bounding box center [782, 24] width 19 height 19
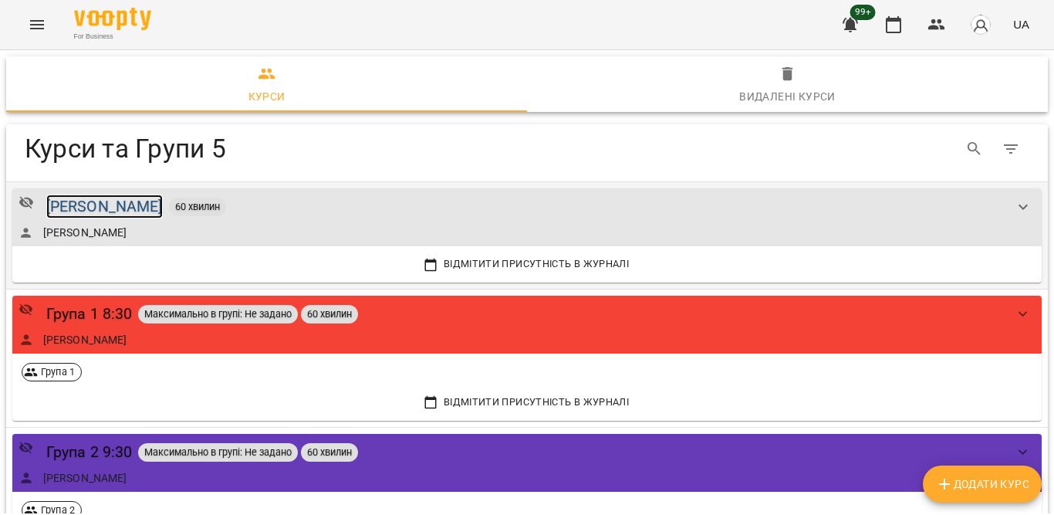
click at [141, 208] on div "[PERSON_NAME]" at bounding box center [104, 206] width 117 height 24
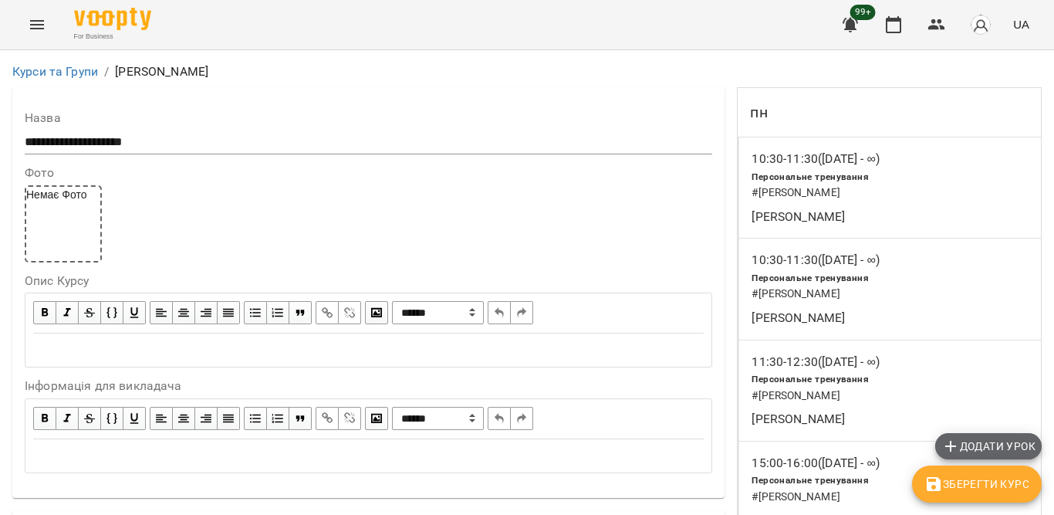
click at [965, 439] on span "Додати урок" at bounding box center [988, 446] width 94 height 19
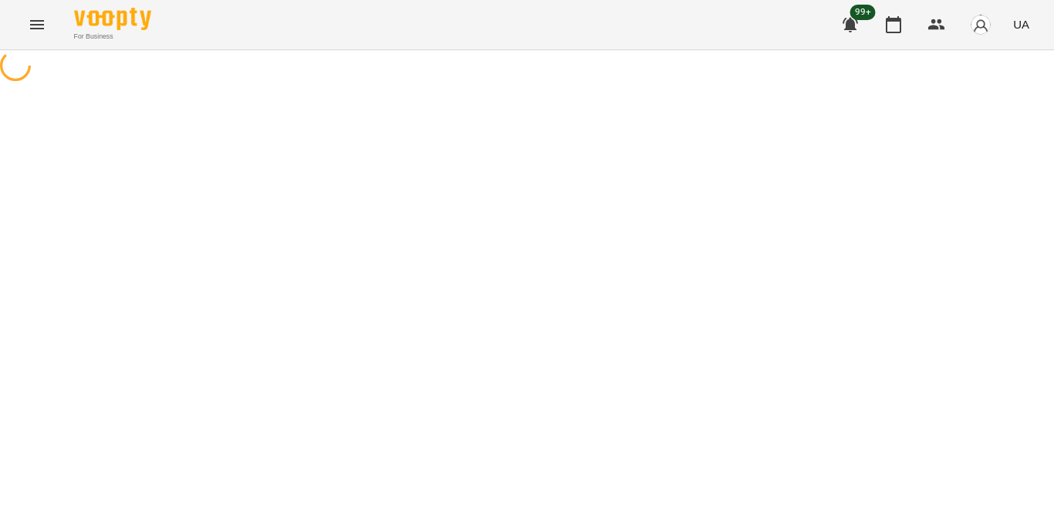
select select "**********"
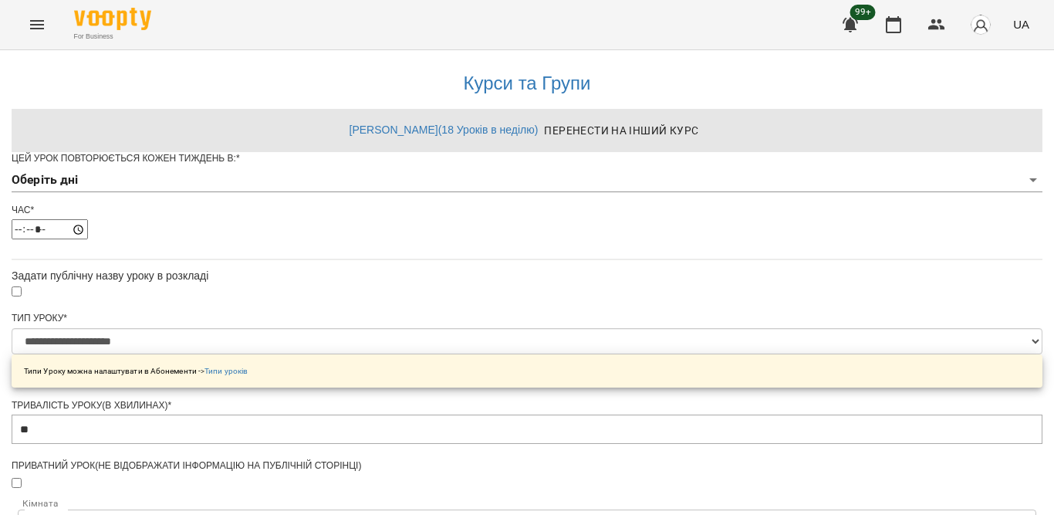
click at [417, 206] on body "**********" at bounding box center [527, 496] width 1054 height 992
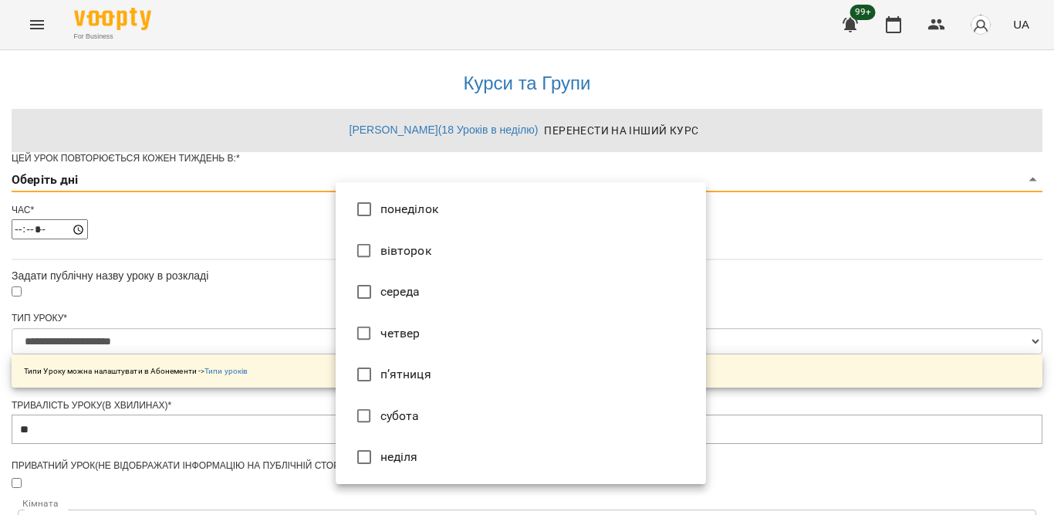
click at [404, 207] on li "понеділок" at bounding box center [521, 209] width 370 height 42
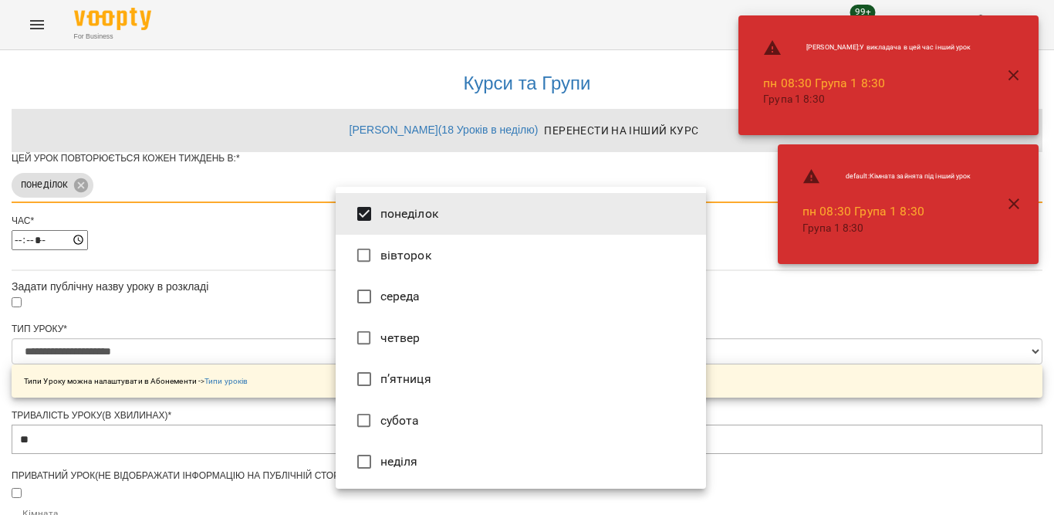
click at [400, 375] on li "п’ятниця" at bounding box center [521, 379] width 370 height 42
type input "***"
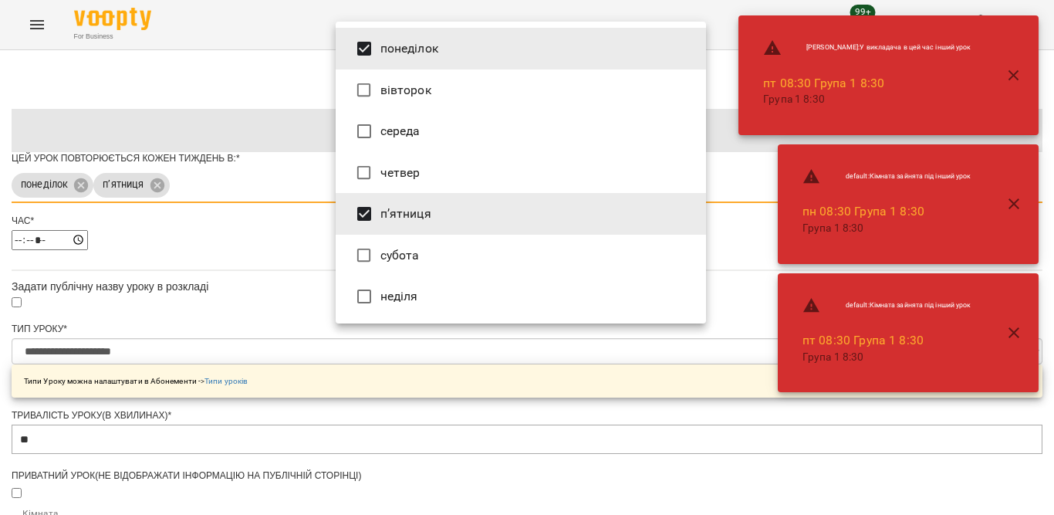
click at [859, 433] on div at bounding box center [527, 257] width 1054 height 515
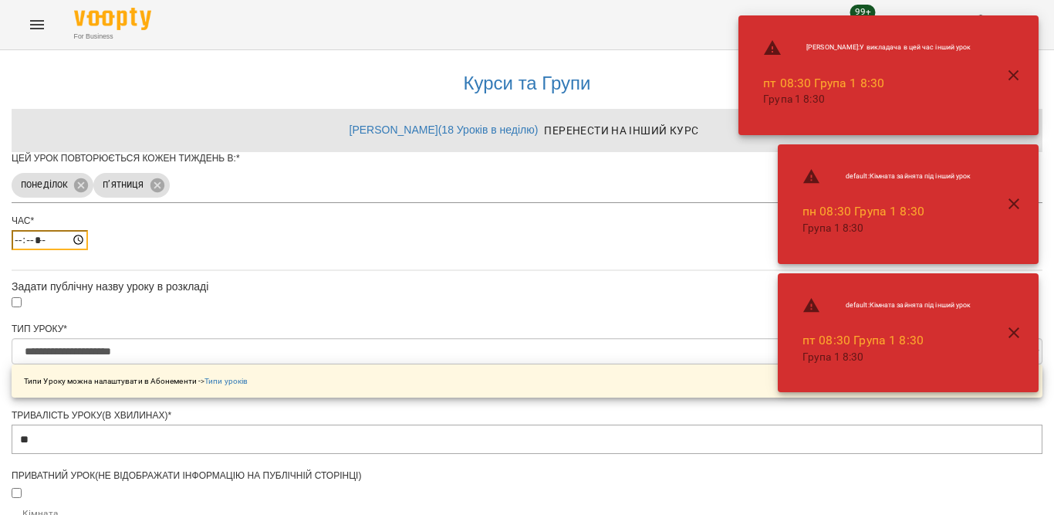
click at [88, 250] on input "*****" at bounding box center [50, 240] width 76 height 20
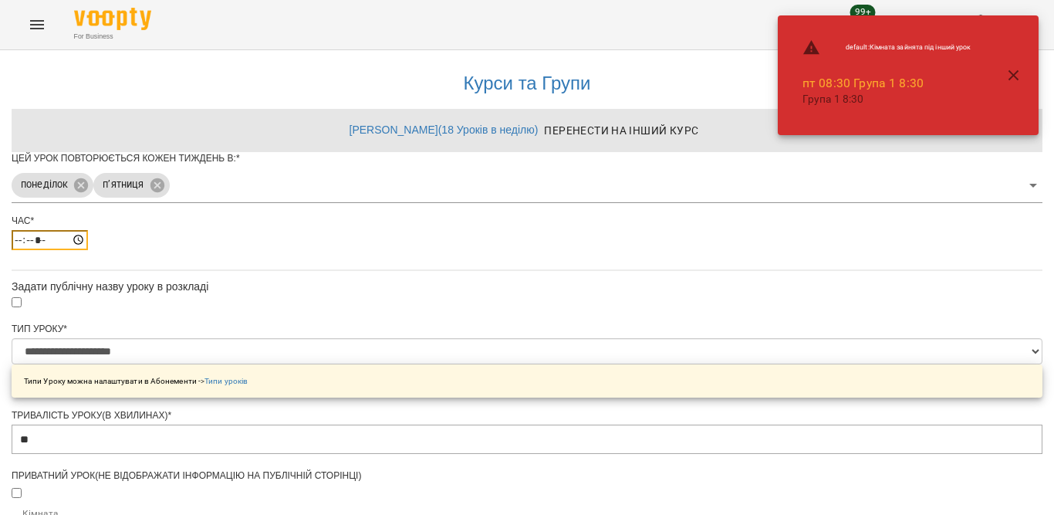
type input "*****"
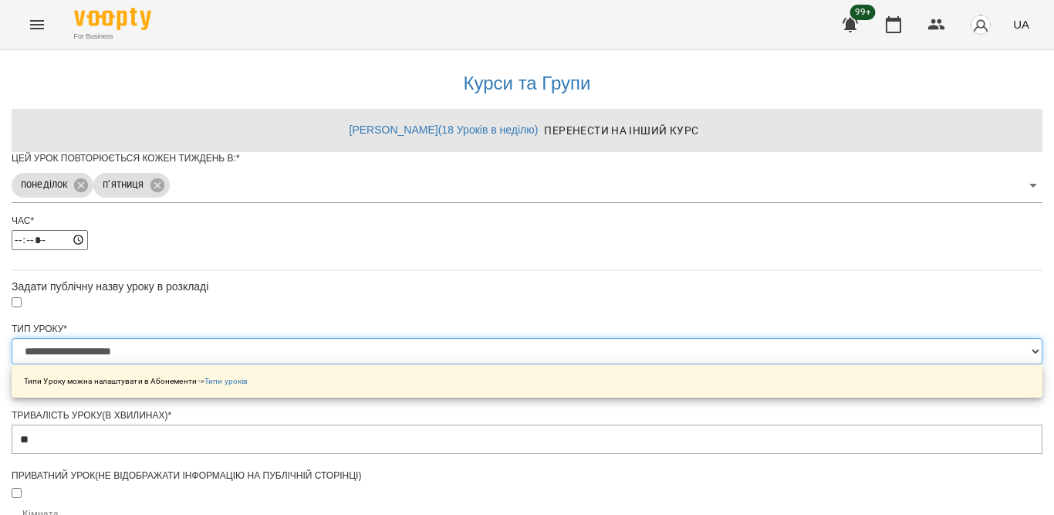
click at [371, 364] on select "**********" at bounding box center [527, 351] width 1031 height 26
click at [335, 364] on select "**********" at bounding box center [527, 351] width 1031 height 26
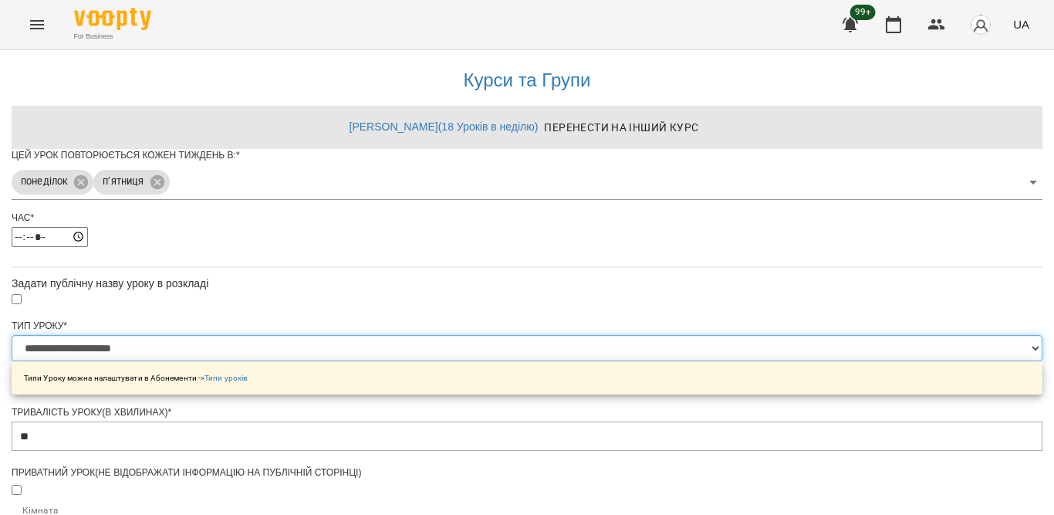
scroll to position [463, 0]
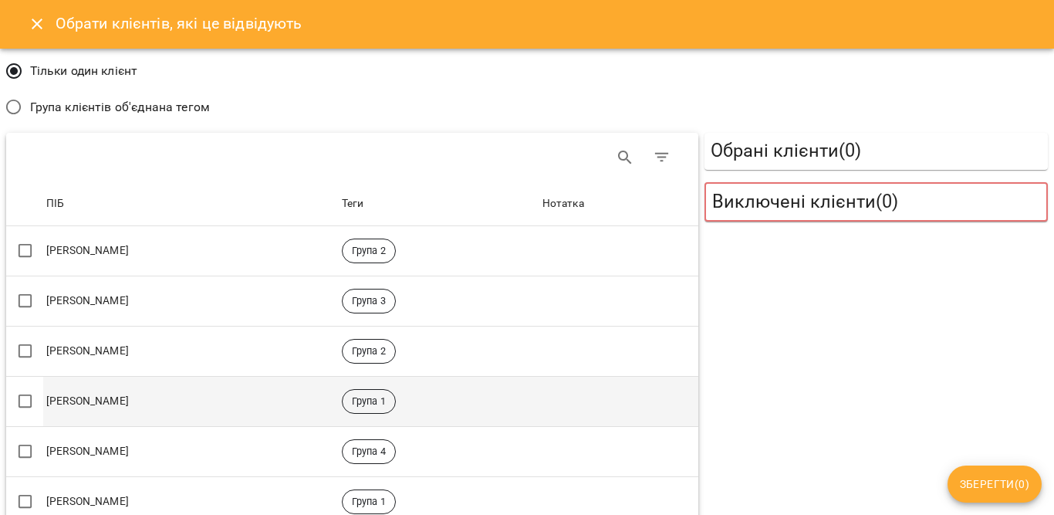
scroll to position [0, 0]
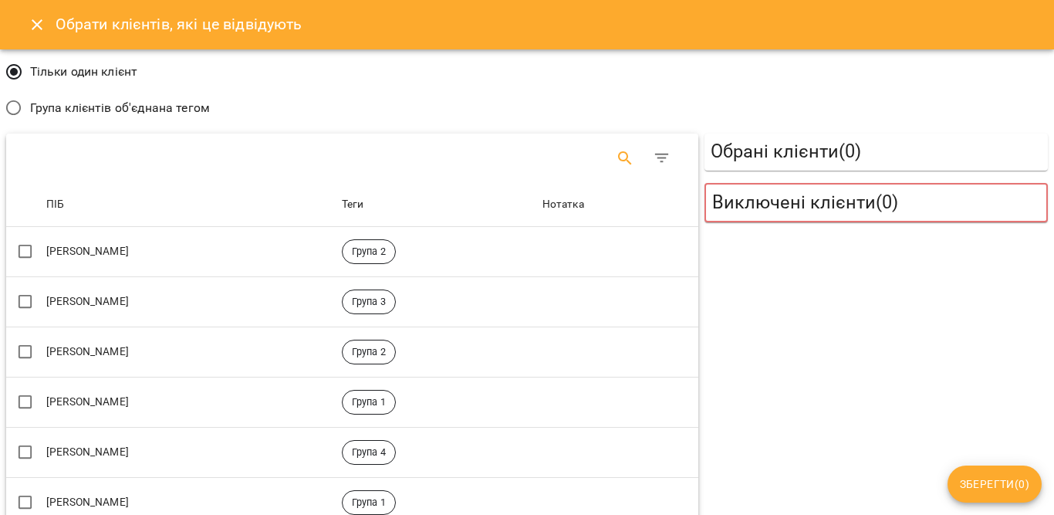
click at [616, 150] on icon "Search" at bounding box center [625, 158] width 19 height 19
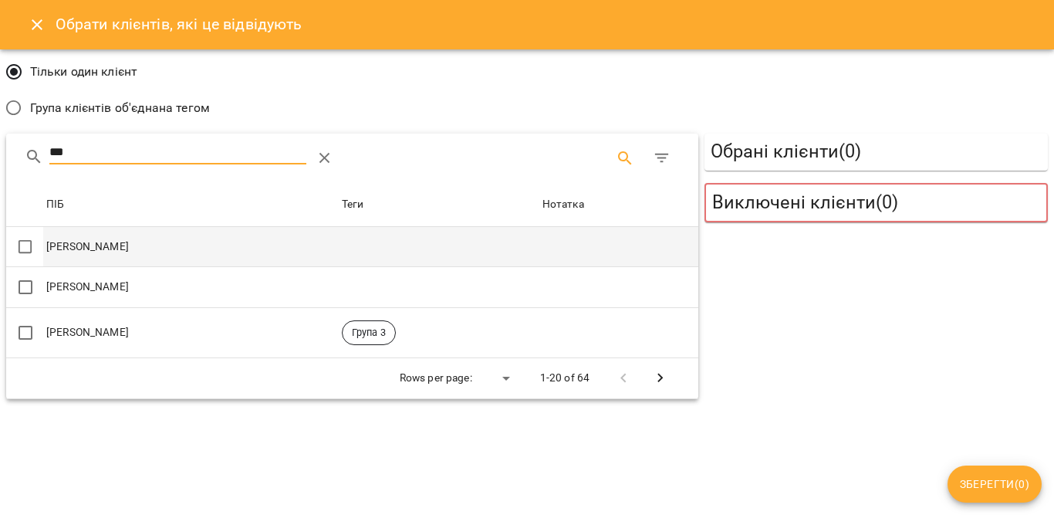
type input "***"
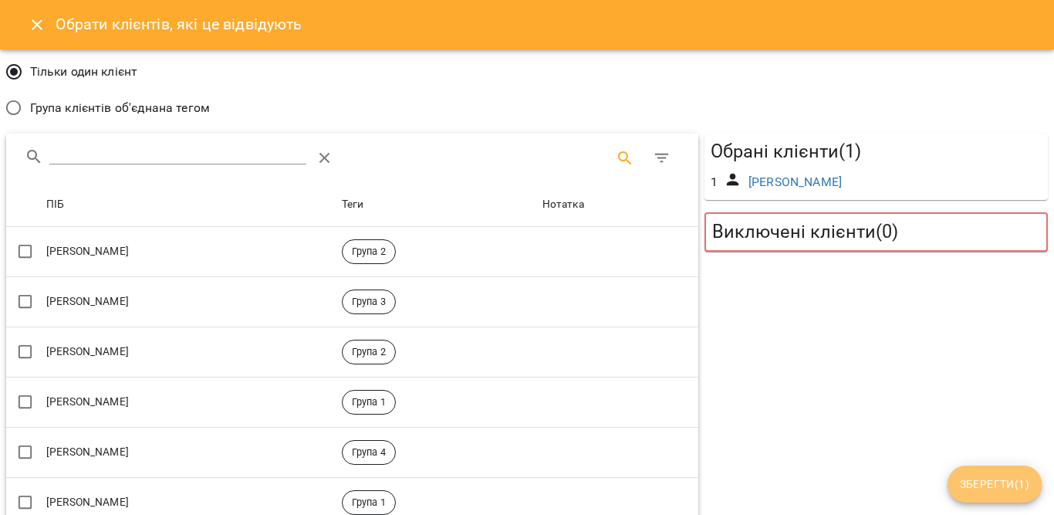
click at [968, 475] on span "Зберегти ( 1 )" at bounding box center [994, 484] width 69 height 19
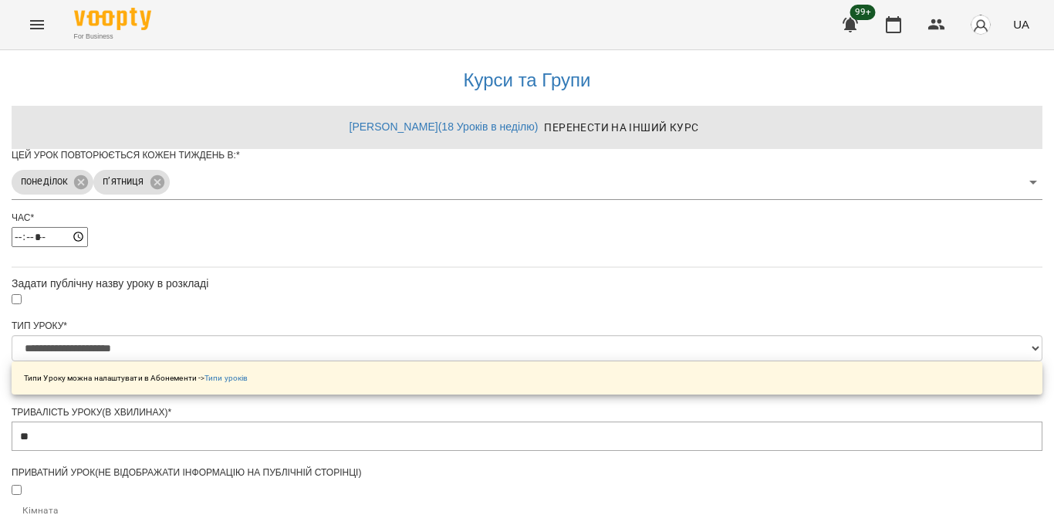
scroll to position [603, 0]
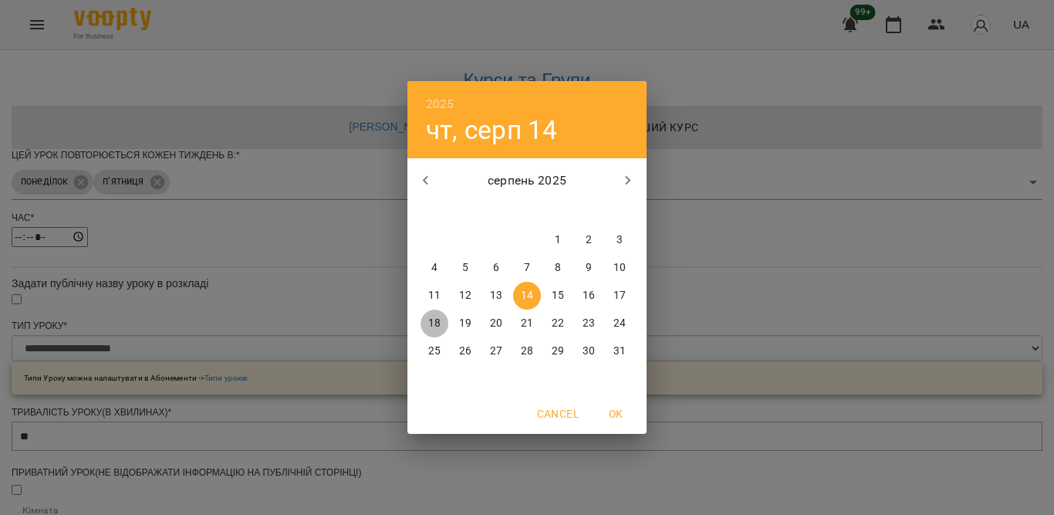
click at [434, 324] on p "18" at bounding box center [434, 323] width 12 height 15
type input "**********"
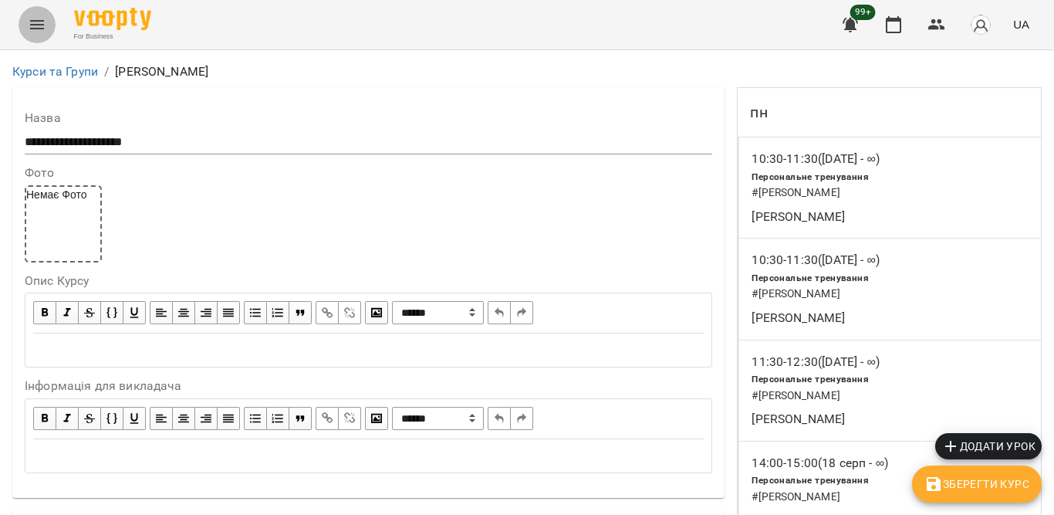
click at [35, 27] on icon "Menu" at bounding box center [37, 24] width 19 height 19
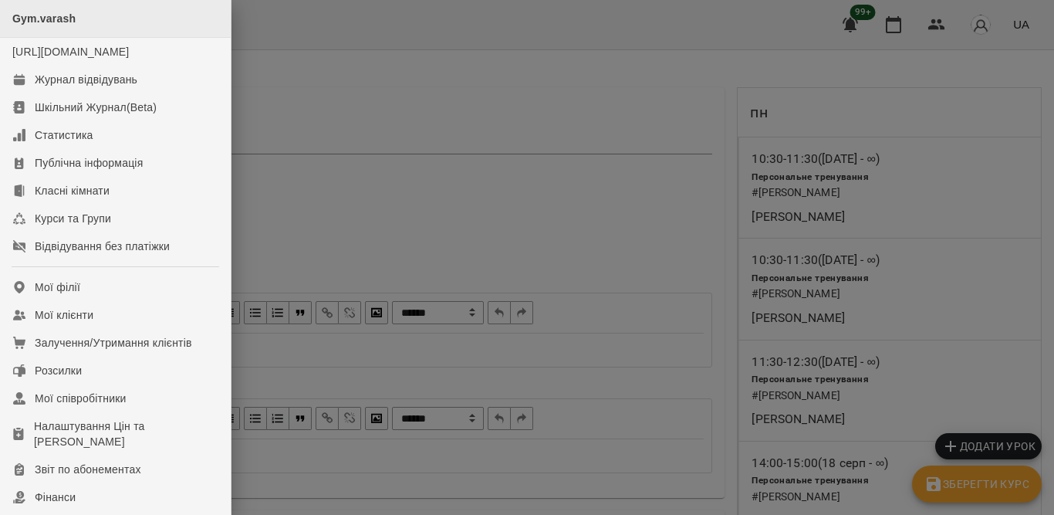
click at [54, 19] on span "Gym.varash" at bounding box center [43, 18] width 63 height 12
click at [610, 96] on div at bounding box center [527, 257] width 1054 height 515
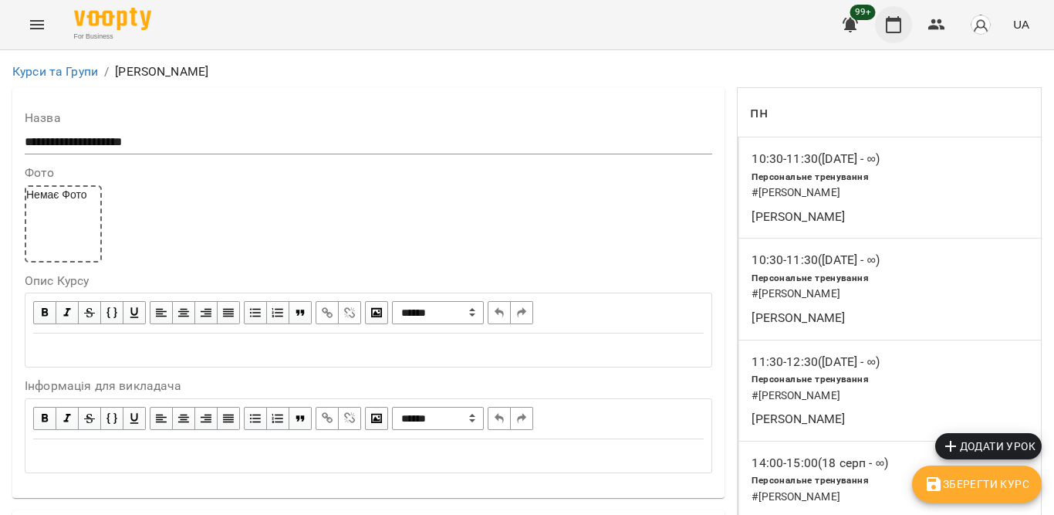
click at [912, 21] on button "button" at bounding box center [893, 24] width 37 height 37
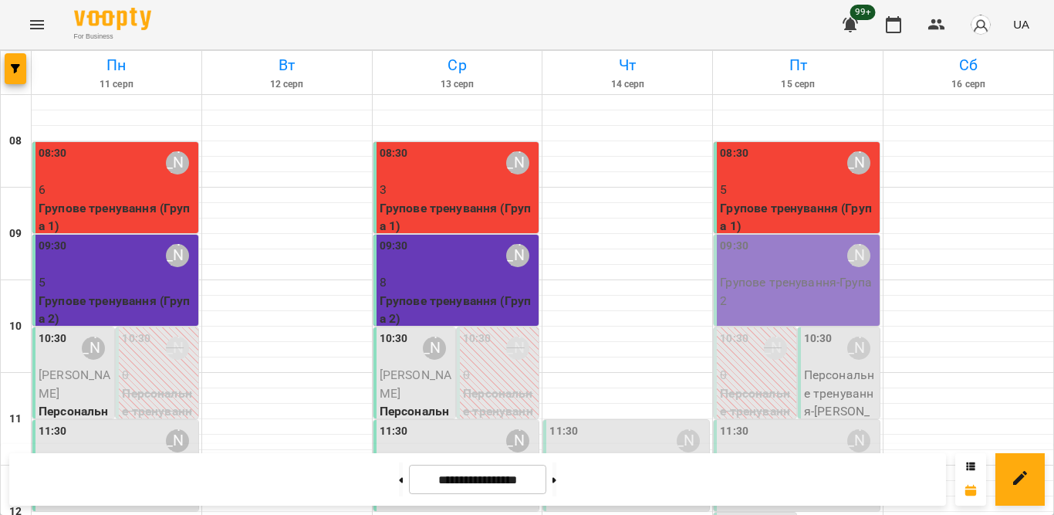
scroll to position [540, 0]
click at [556, 477] on icon at bounding box center [555, 480] width 4 height 6
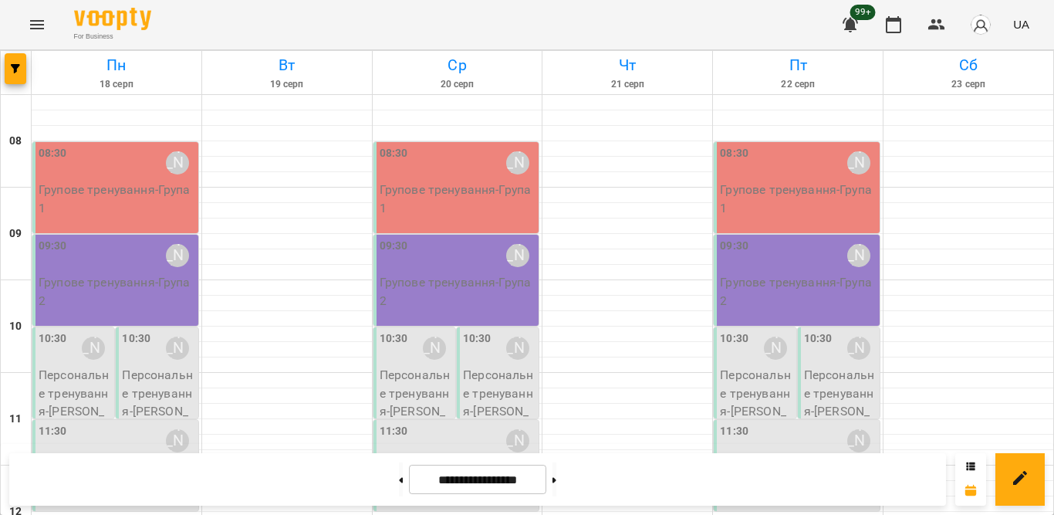
scroll to position [452, 0]
click at [399, 473] on button at bounding box center [401, 479] width 4 height 34
type input "**********"
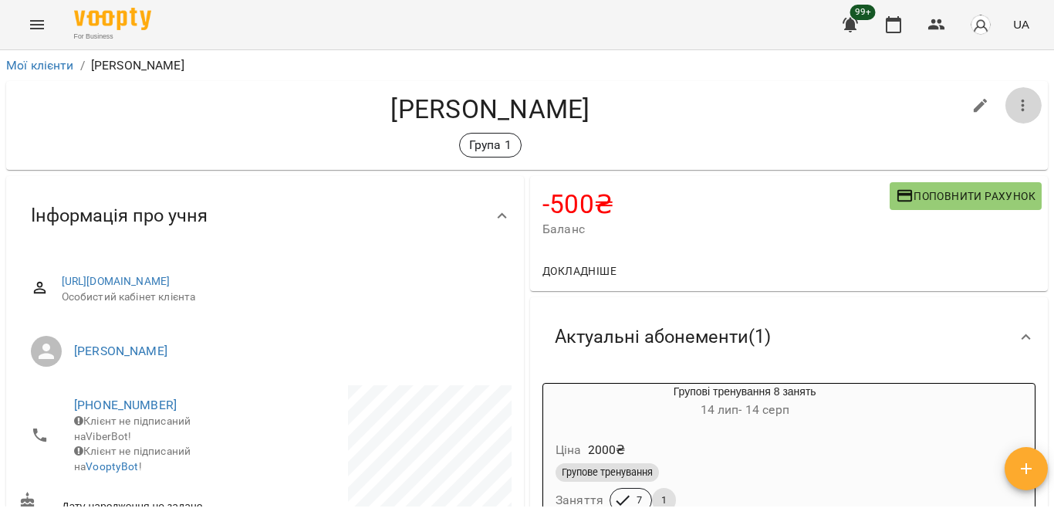
click at [1014, 110] on icon "button" at bounding box center [1023, 105] width 19 height 19
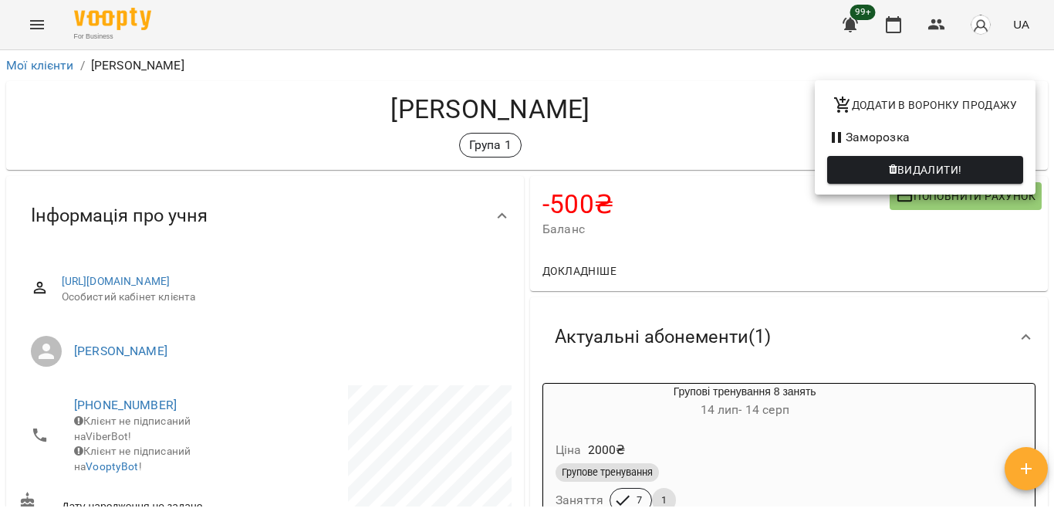
click at [827, 439] on div at bounding box center [527, 257] width 1054 height 515
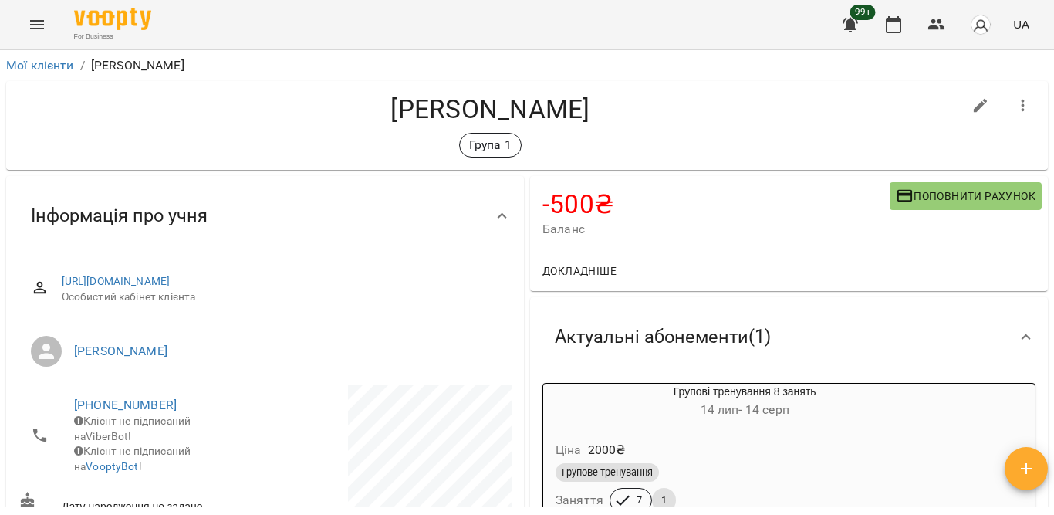
click at [827, 438] on div "Ціна 2000 ₴" at bounding box center [745, 450] width 384 height 28
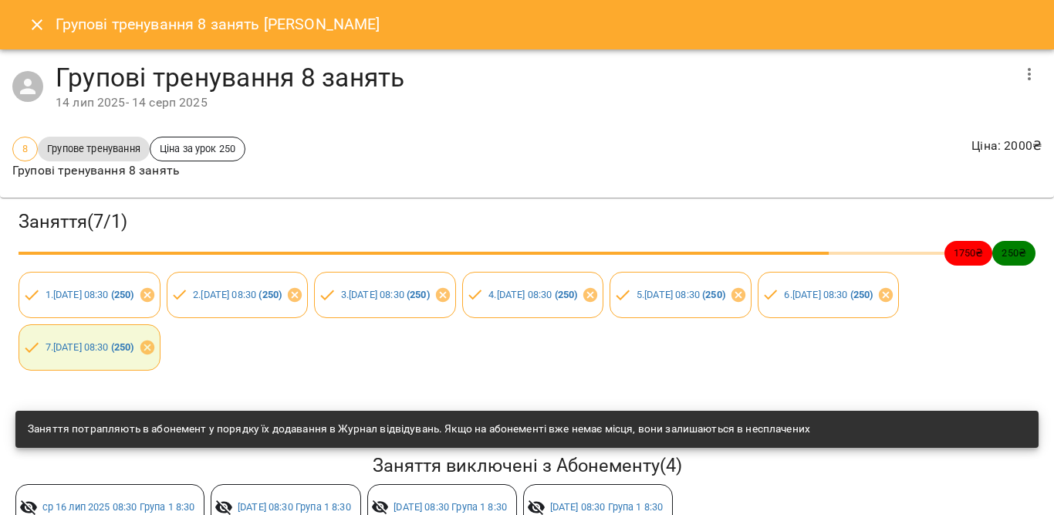
click at [1016, 64] on button "button" at bounding box center [1029, 74] width 37 height 37
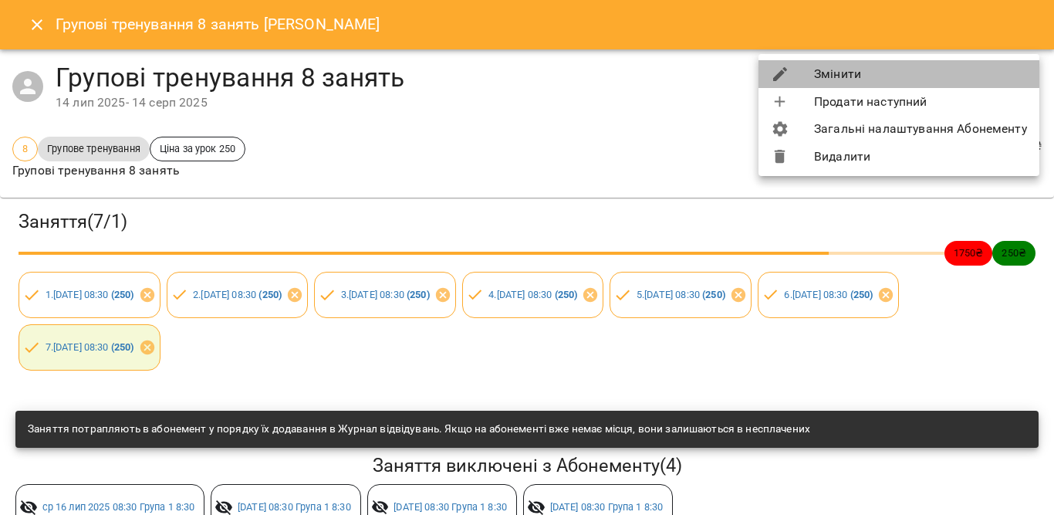
click at [820, 75] on li "Змінити" at bounding box center [899, 74] width 281 height 28
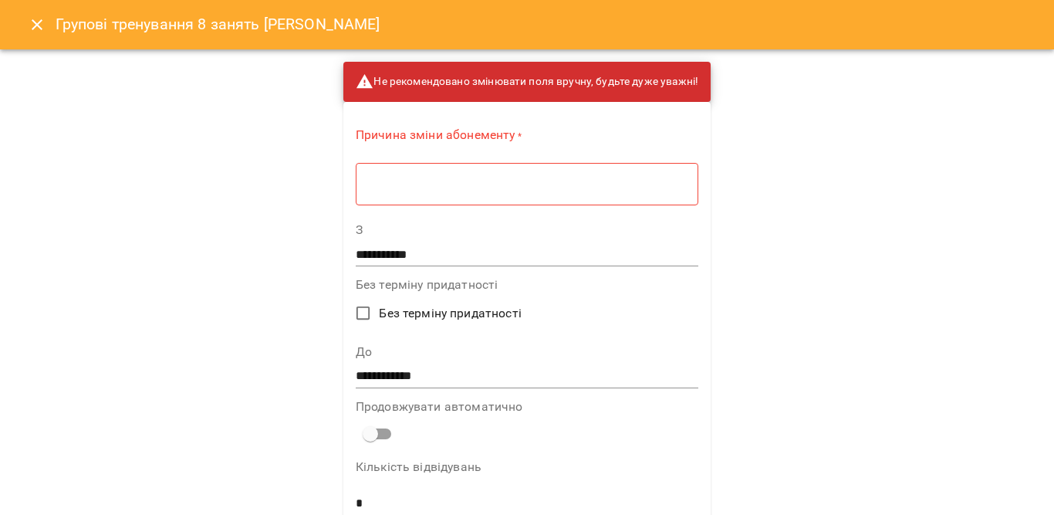
click at [488, 195] on div "* ​" at bounding box center [527, 183] width 343 height 43
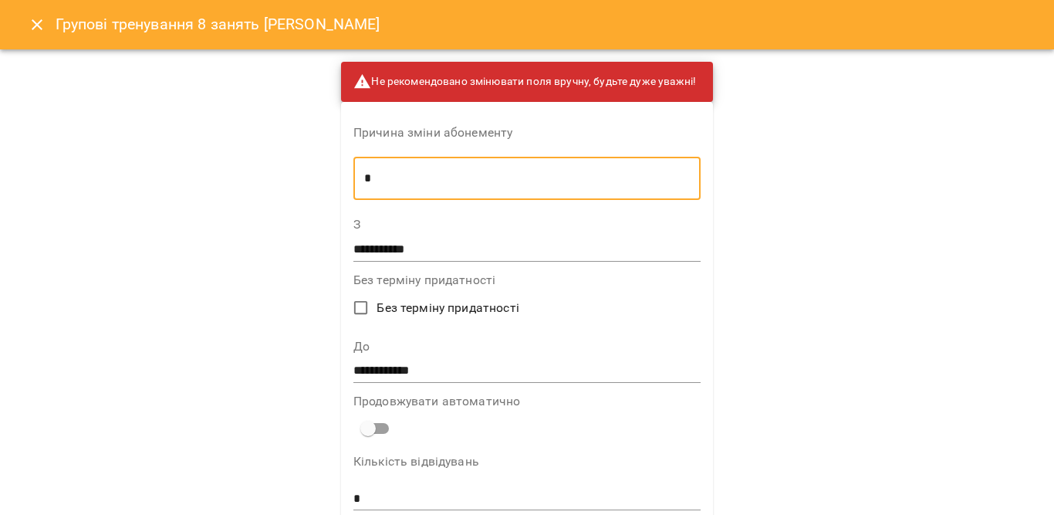
type textarea "*"
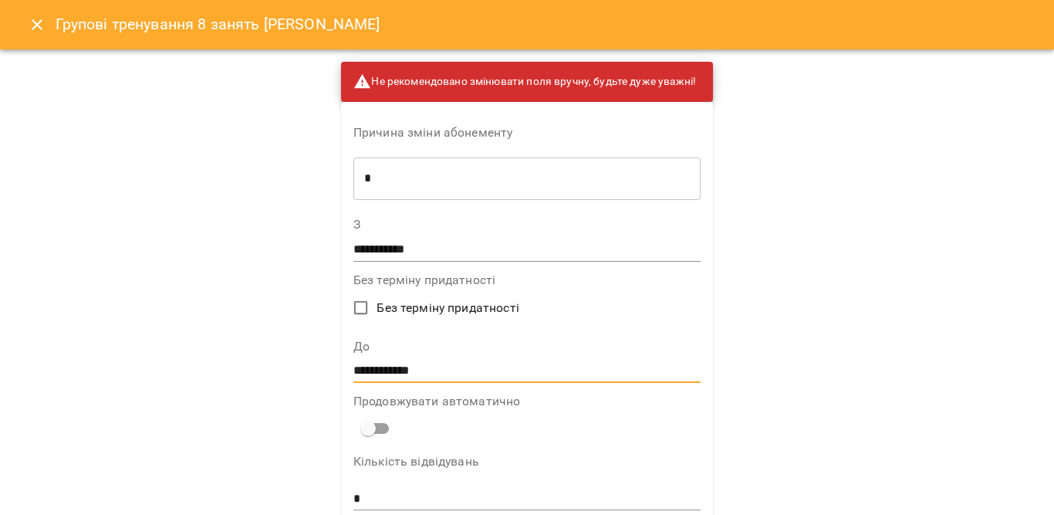
click at [407, 370] on input "**********" at bounding box center [526, 371] width 347 height 25
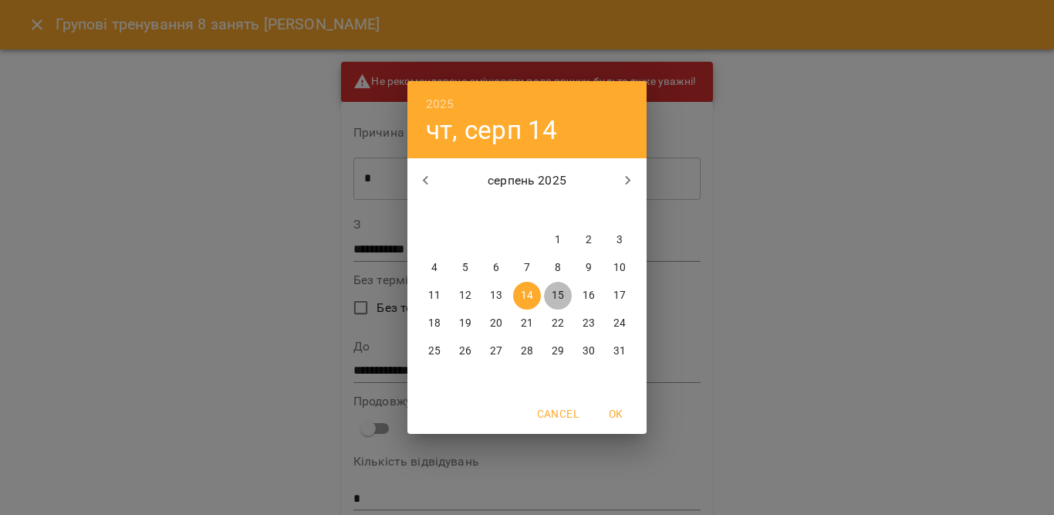
click at [565, 290] on span "15" at bounding box center [558, 295] width 28 height 15
type input "**********"
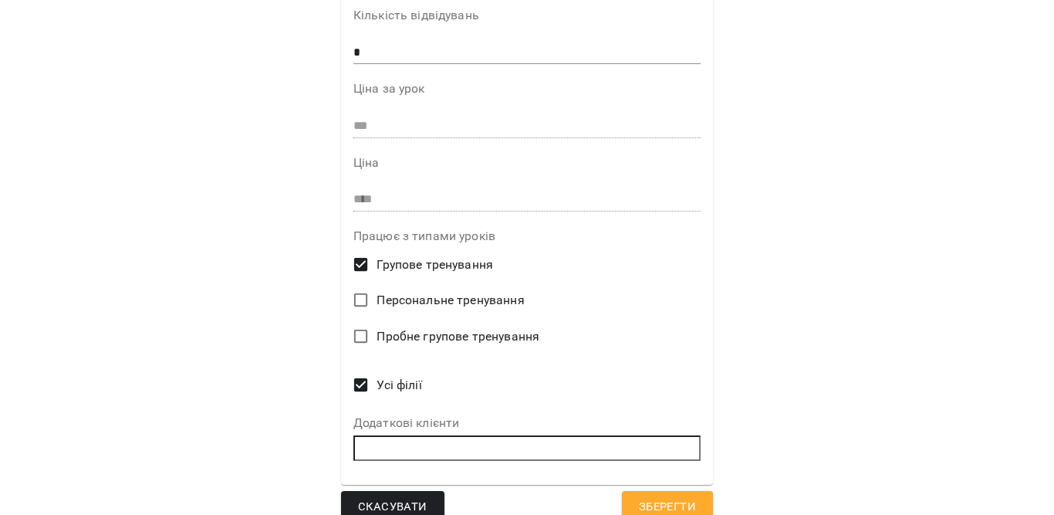
scroll to position [467, 0]
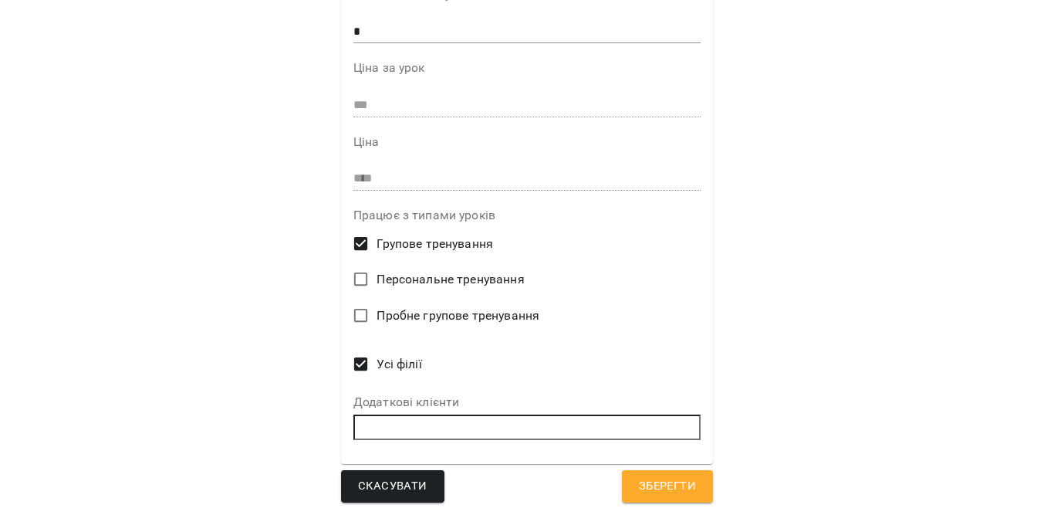
click at [628, 492] on button "Зберегти" at bounding box center [667, 486] width 91 height 32
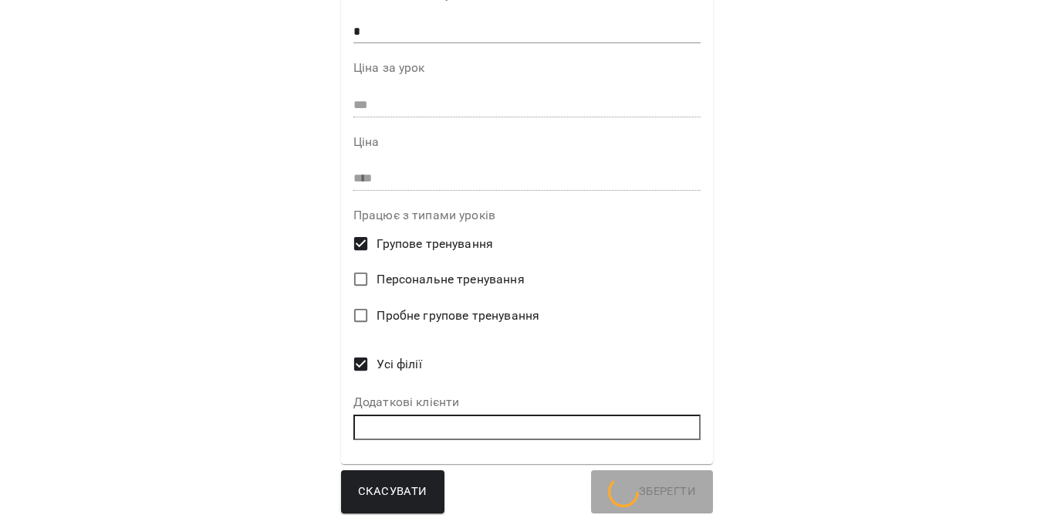
scroll to position [27, 0]
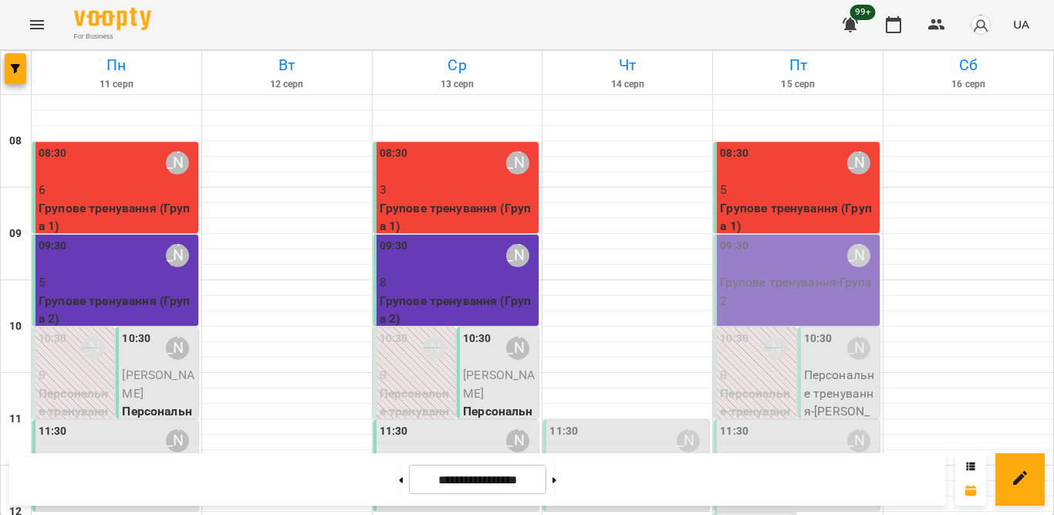
click at [748, 186] on p "5" at bounding box center [798, 190] width 157 height 19
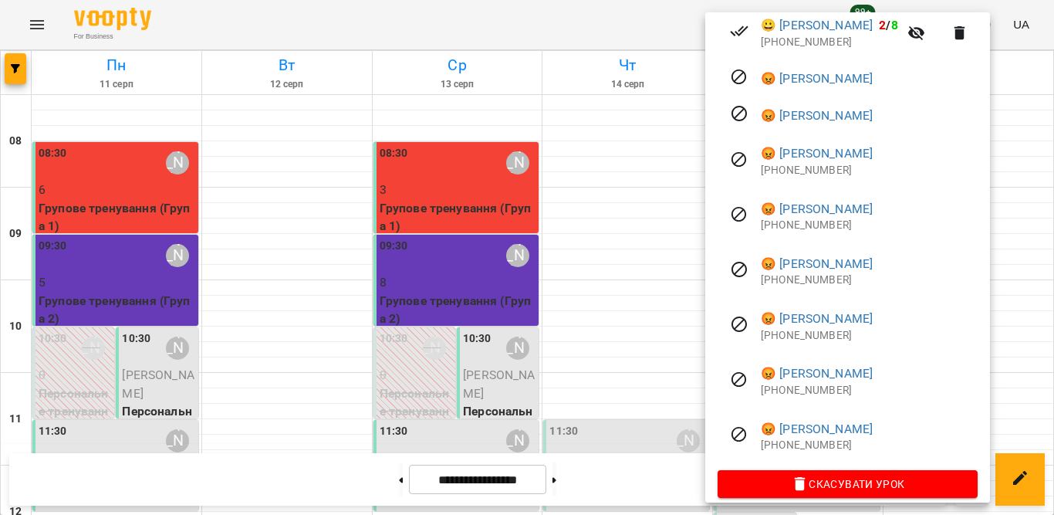
scroll to position [590, 0]
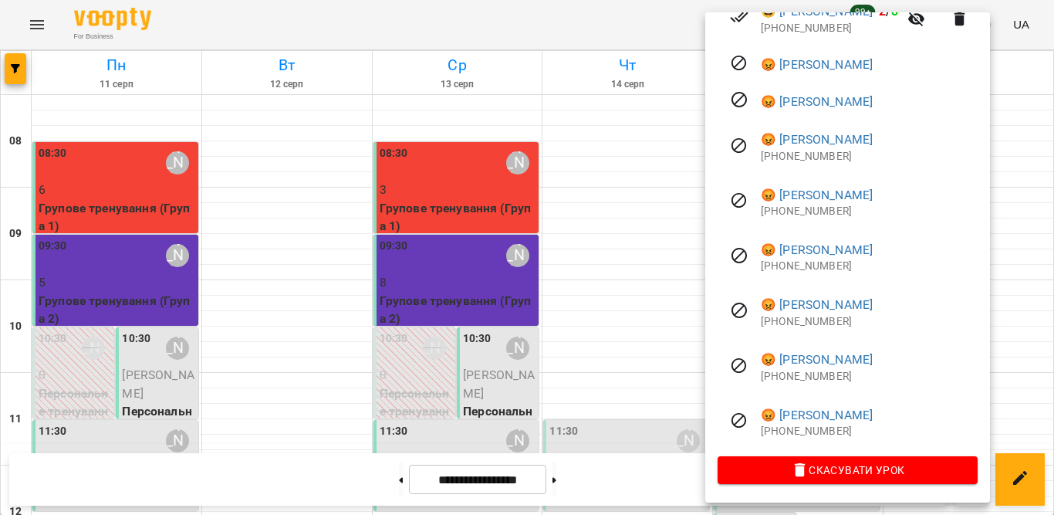
click at [648, 80] on div at bounding box center [527, 257] width 1054 height 515
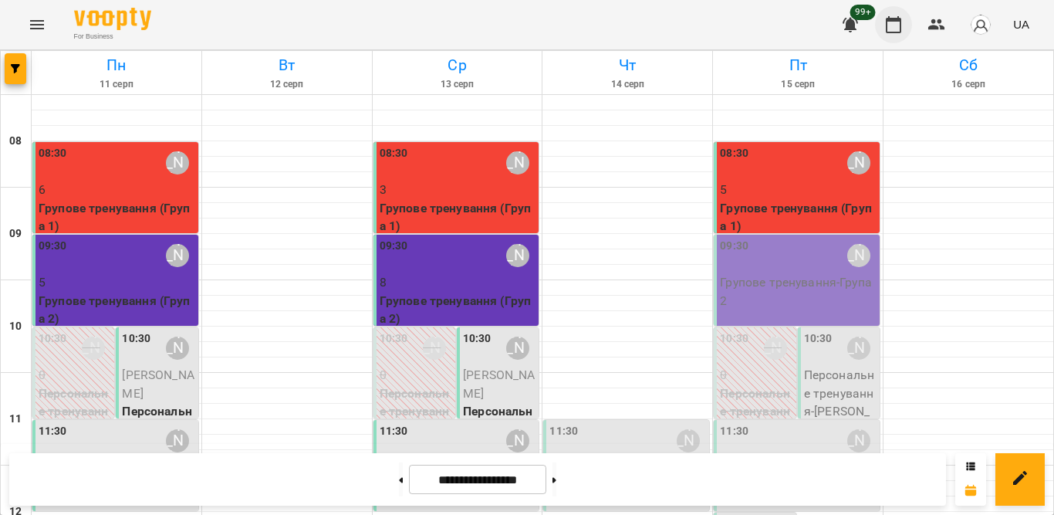
click at [897, 22] on icon "button" at bounding box center [893, 24] width 19 height 19
click at [950, 249] on div at bounding box center [969, 256] width 170 height 15
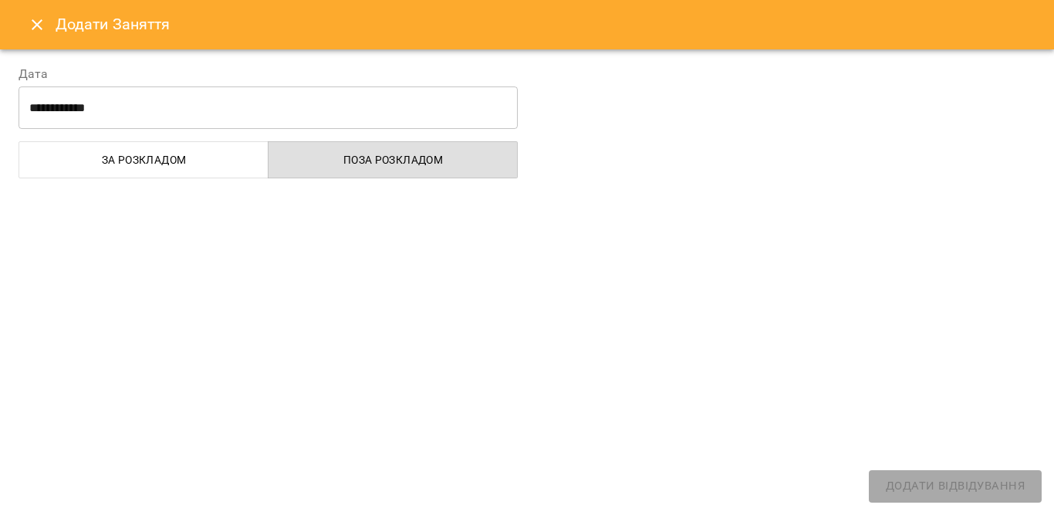
select select
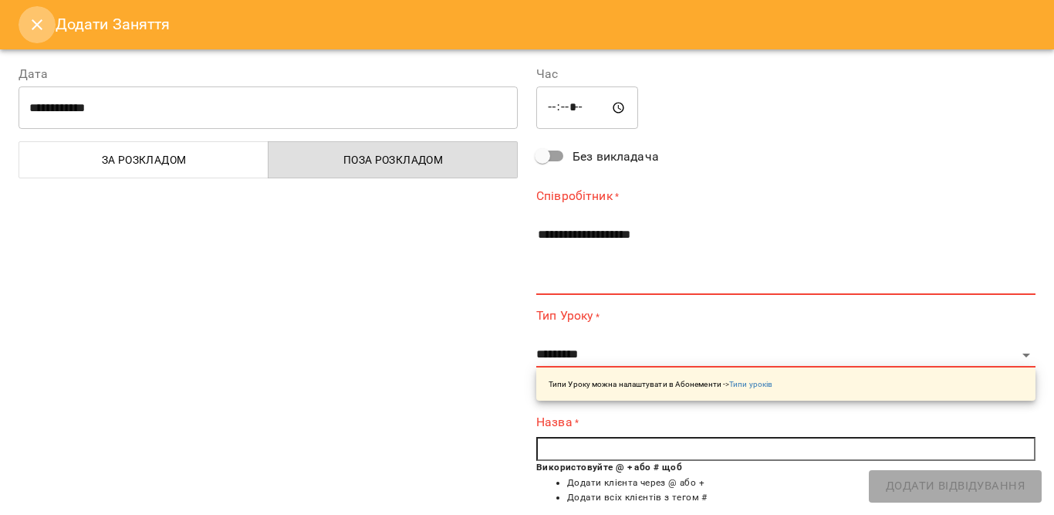
click at [36, 16] on icon "Close" at bounding box center [37, 24] width 19 height 19
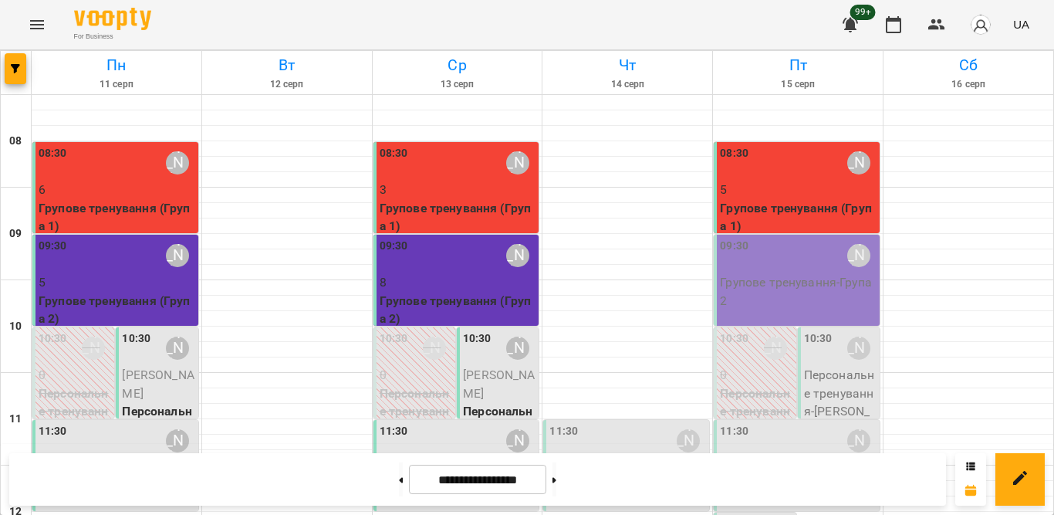
click at [390, 282] on p "8" at bounding box center [458, 282] width 157 height 19
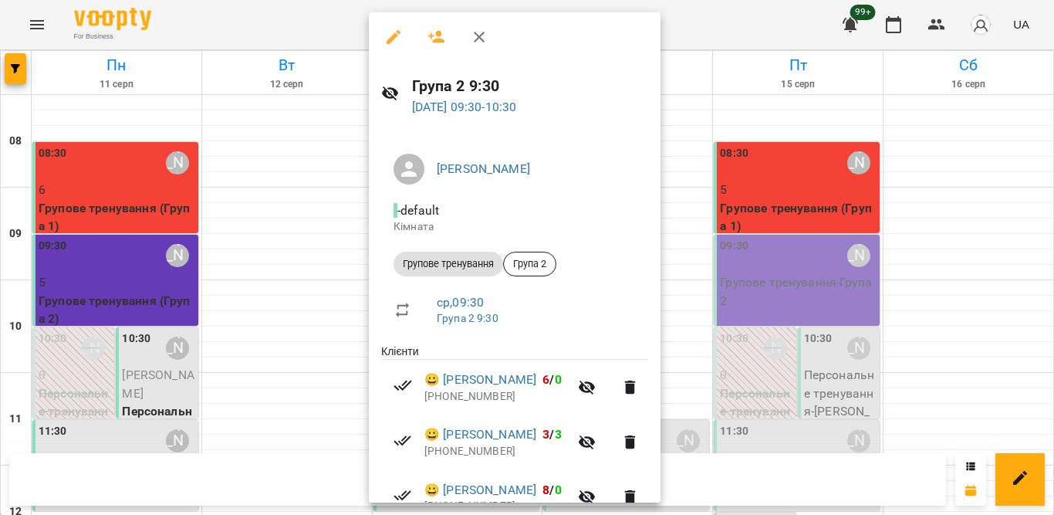
click at [488, 33] on button "button" at bounding box center [479, 37] width 37 height 37
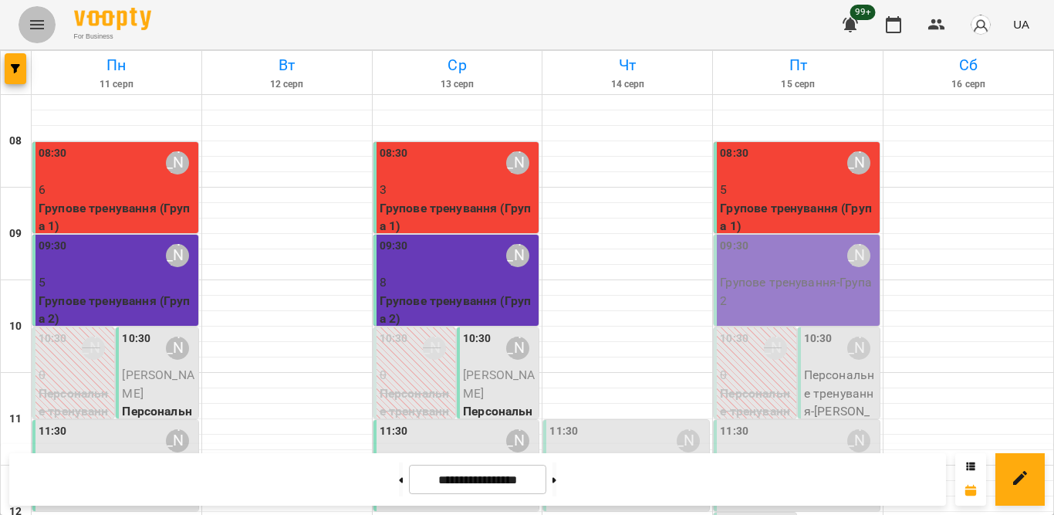
click at [36, 19] on icon "Menu" at bounding box center [37, 24] width 19 height 19
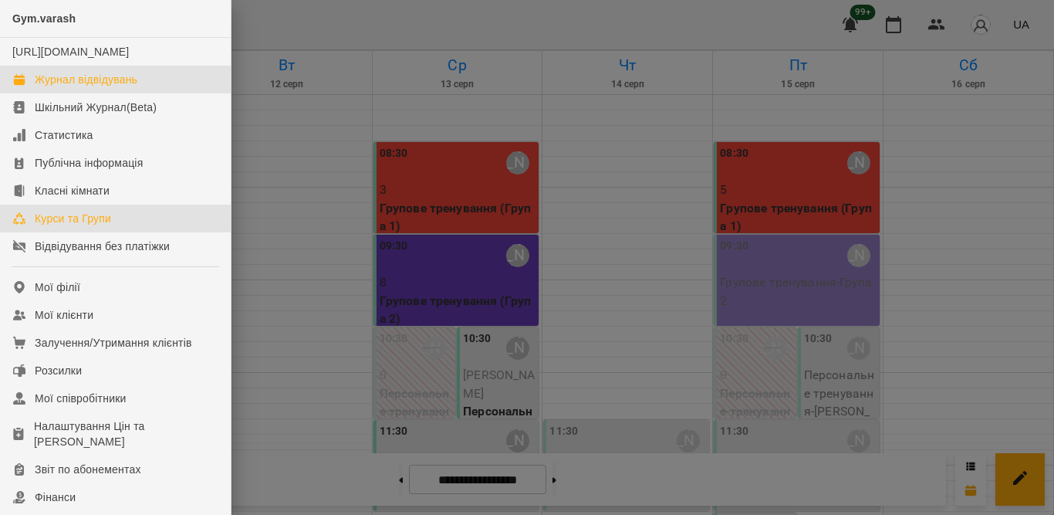
click at [92, 226] on div "Курси та Групи" at bounding box center [73, 218] width 76 height 15
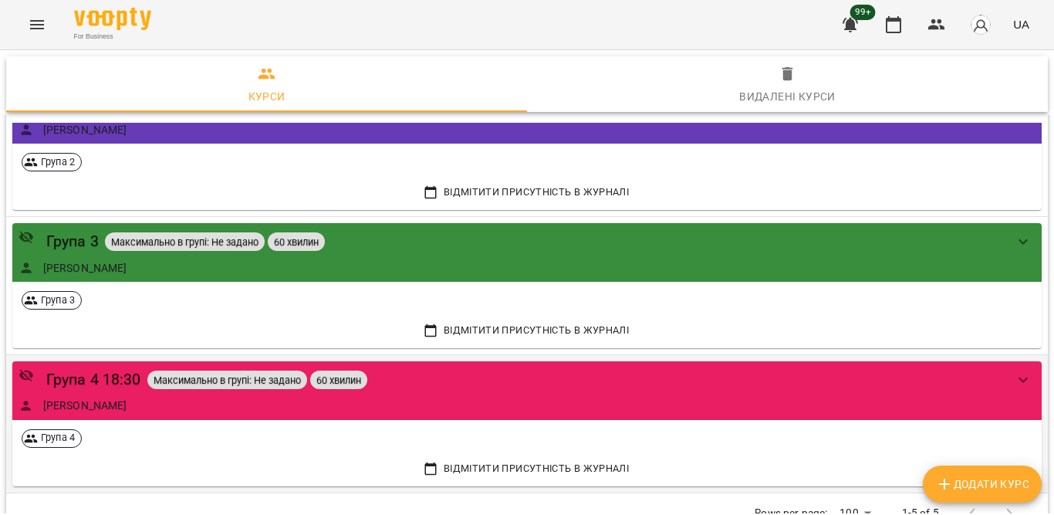
scroll to position [347, 0]
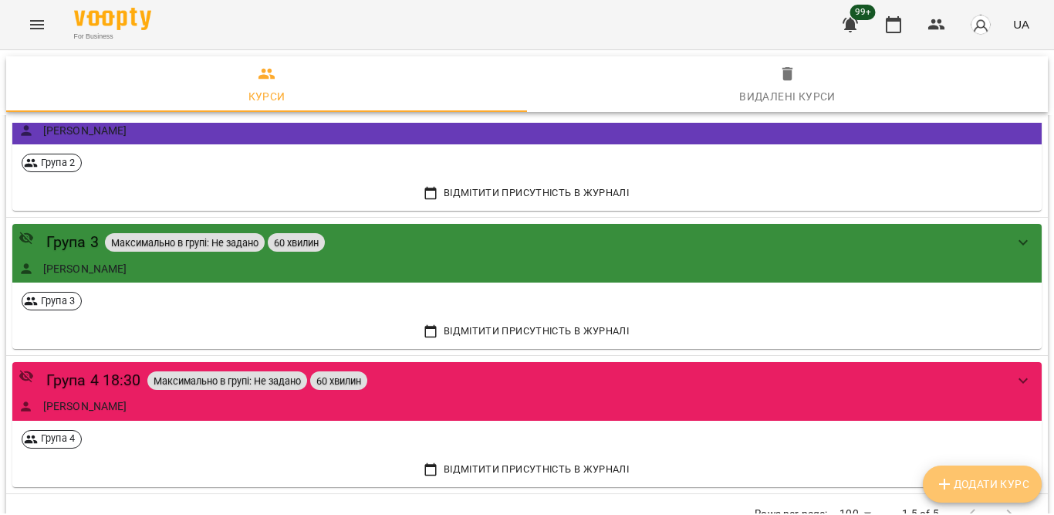
click at [983, 482] on span "Додати Курс" at bounding box center [982, 484] width 94 height 19
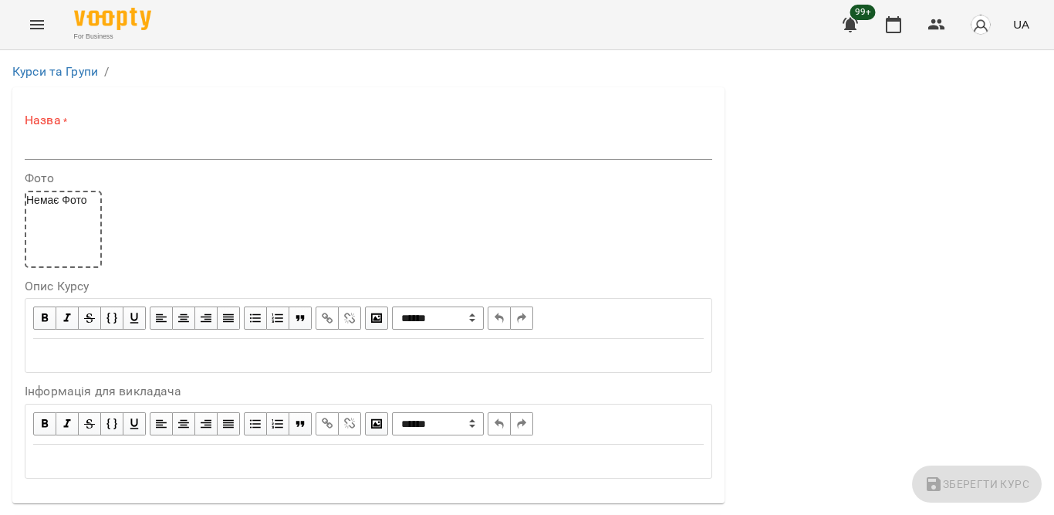
click at [208, 139] on input "text" at bounding box center [369, 147] width 688 height 25
